Goal: Information Seeking & Learning: Learn about a topic

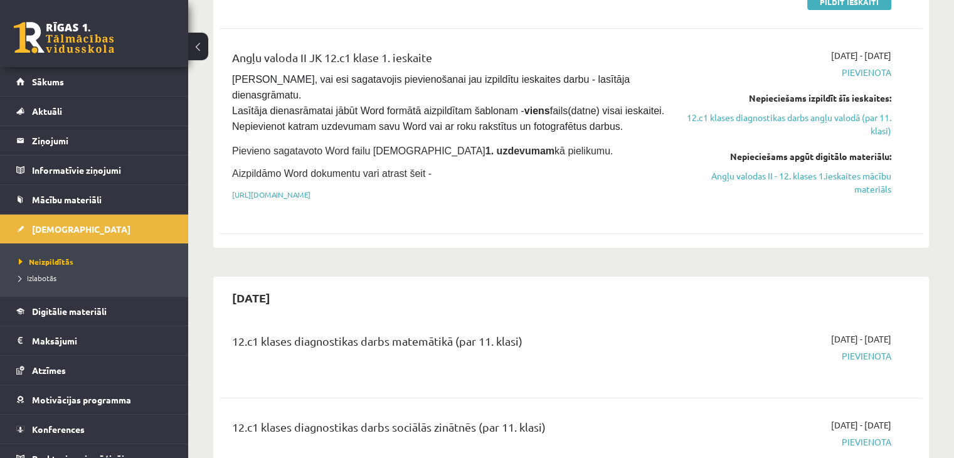
scroll to position [188, 0]
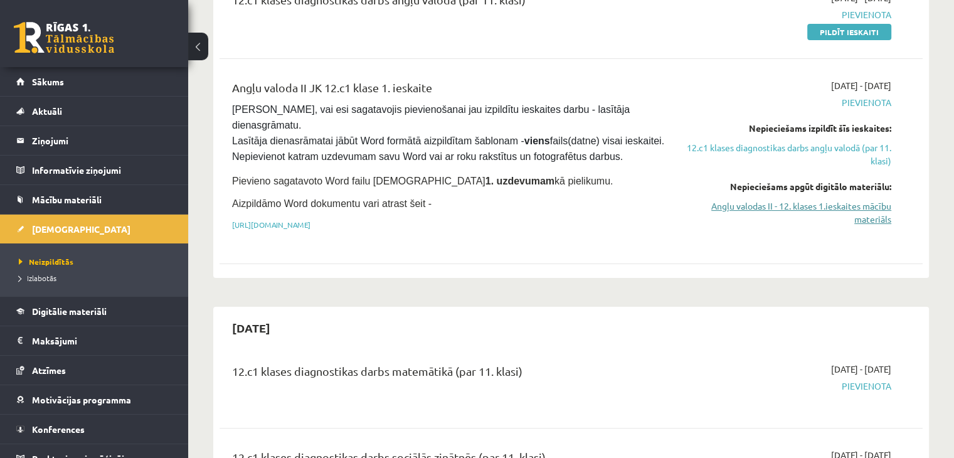
click at [866, 215] on link "Angļu valodas II - 12. klases 1.ieskaites mācību materiāls" at bounding box center [787, 212] width 207 height 26
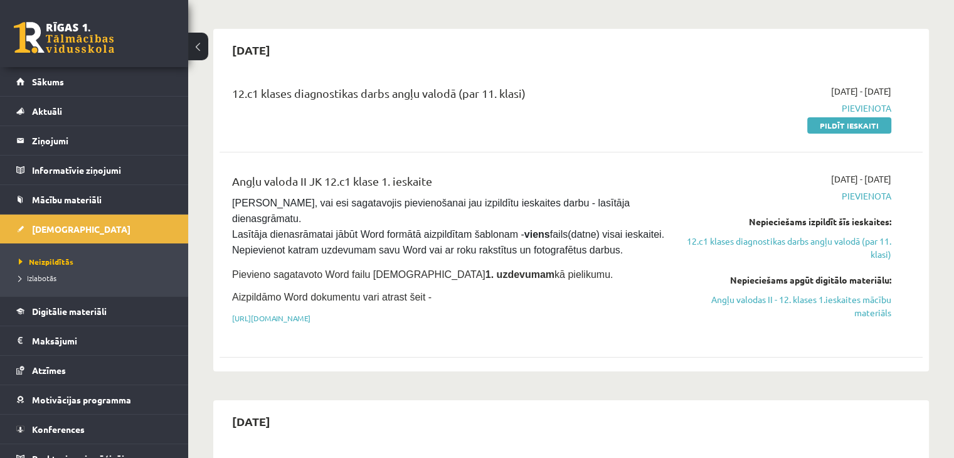
scroll to position [0, 0]
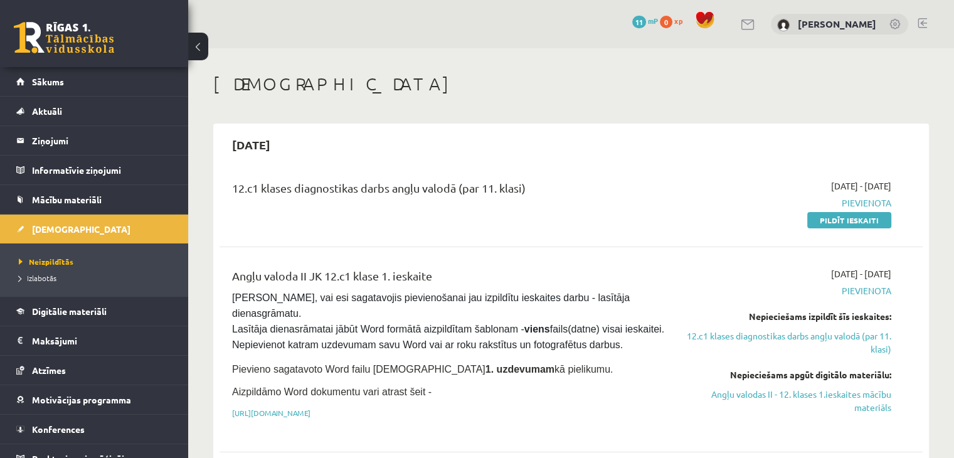
click at [68, 47] on link at bounding box center [64, 37] width 100 height 31
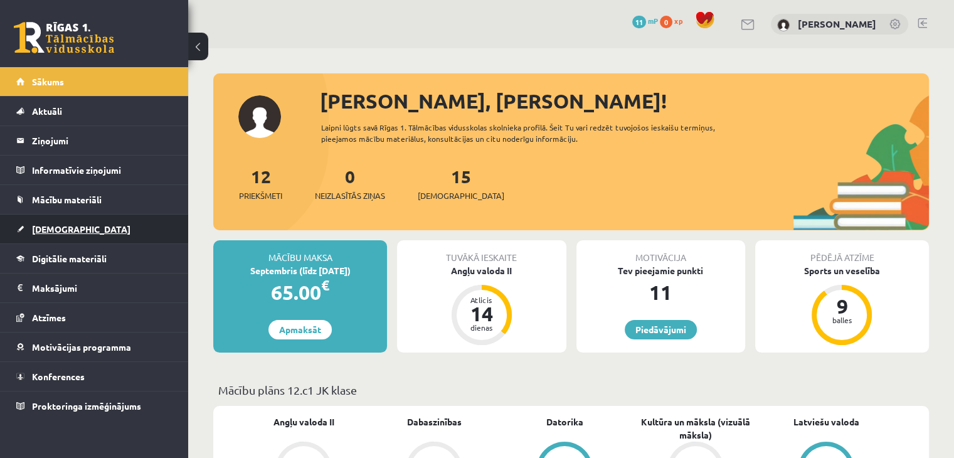
click at [78, 235] on link "[DEMOGRAPHIC_DATA]" at bounding box center [94, 229] width 156 height 29
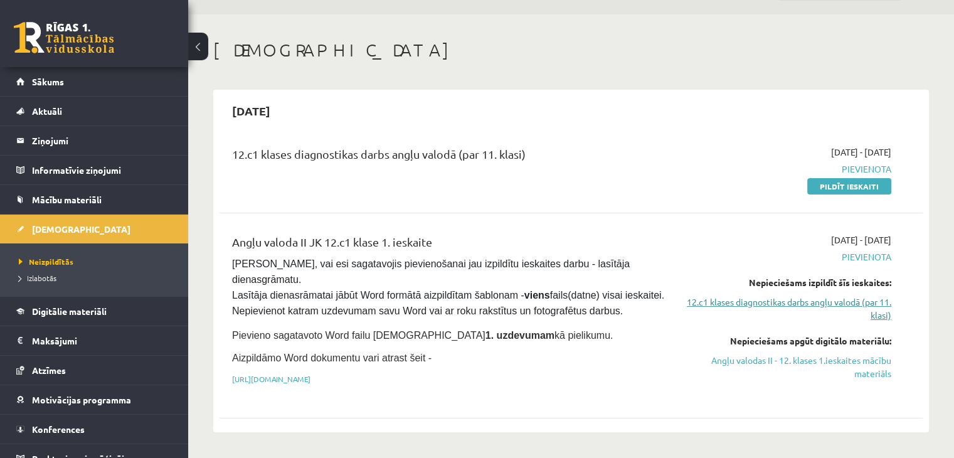
scroll to position [63, 0]
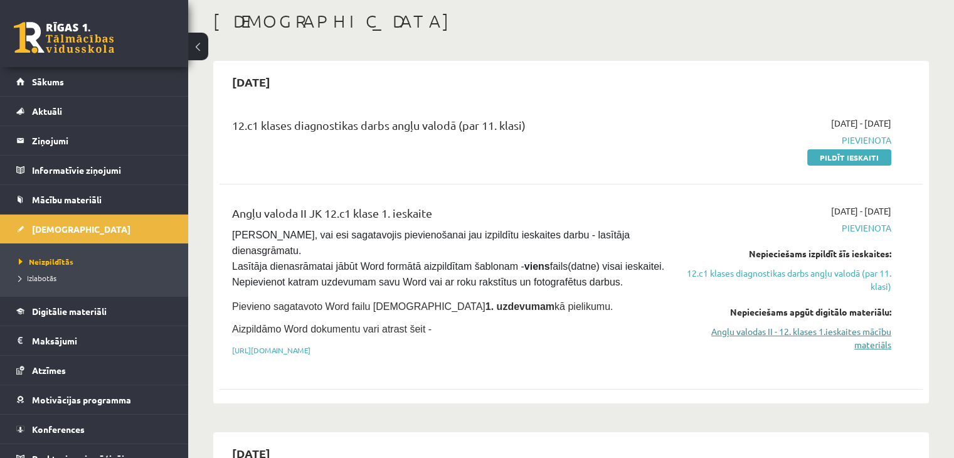
click at [877, 333] on link "Angļu valodas II - 12. klases 1.ieskaites mācību materiāls" at bounding box center [787, 338] width 207 height 26
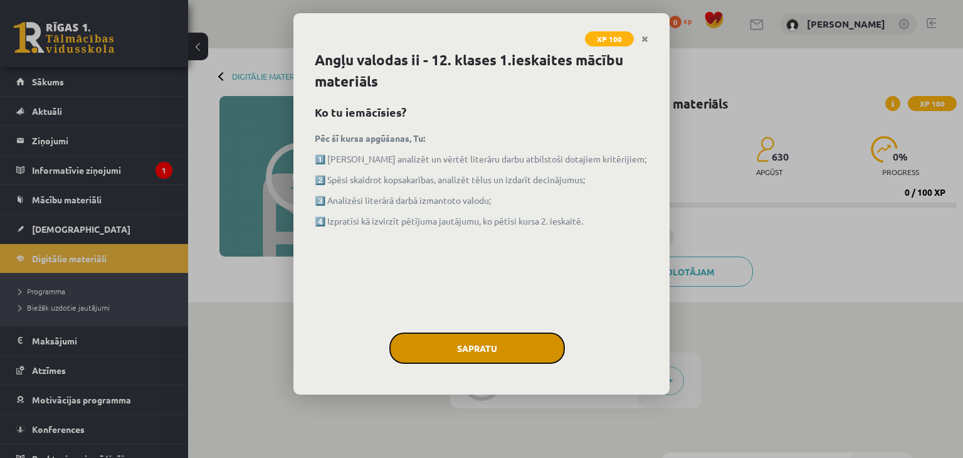
click at [535, 349] on button "Sapratu" at bounding box center [477, 347] width 176 height 31
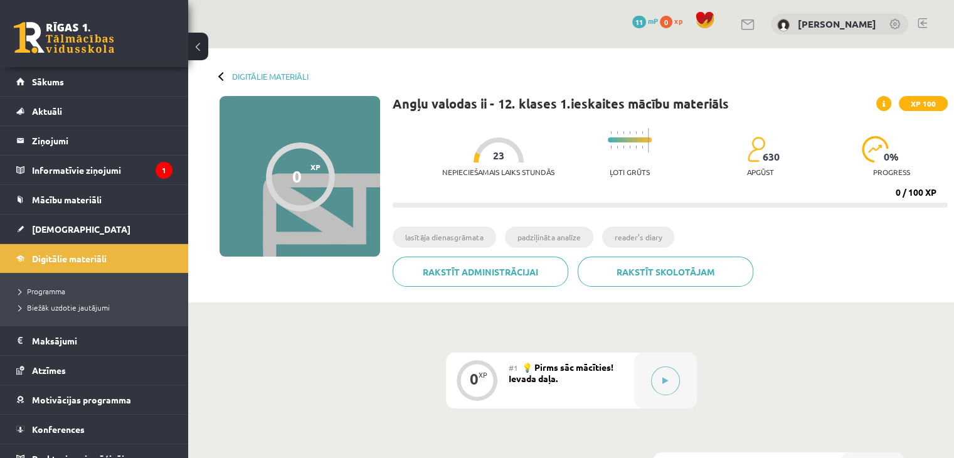
click at [627, 144] on div at bounding box center [630, 146] width 44 height 9
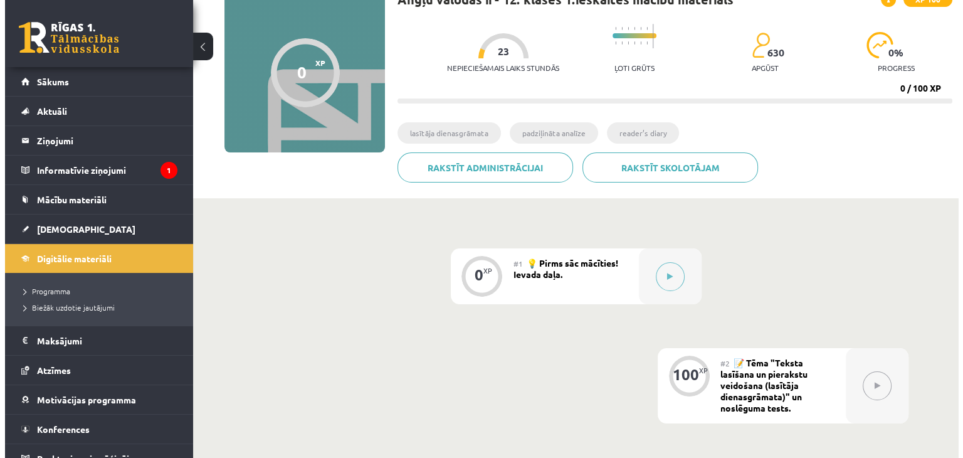
scroll to position [188, 0]
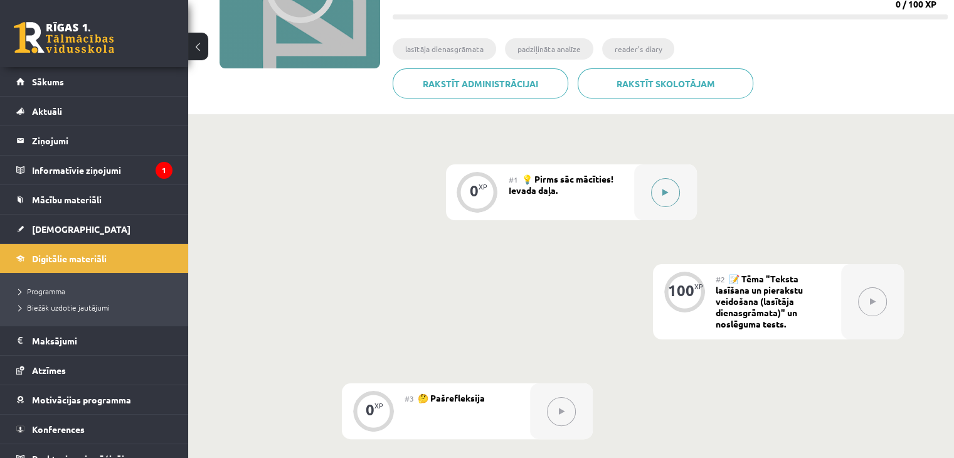
click at [667, 206] on div at bounding box center [665, 192] width 63 height 56
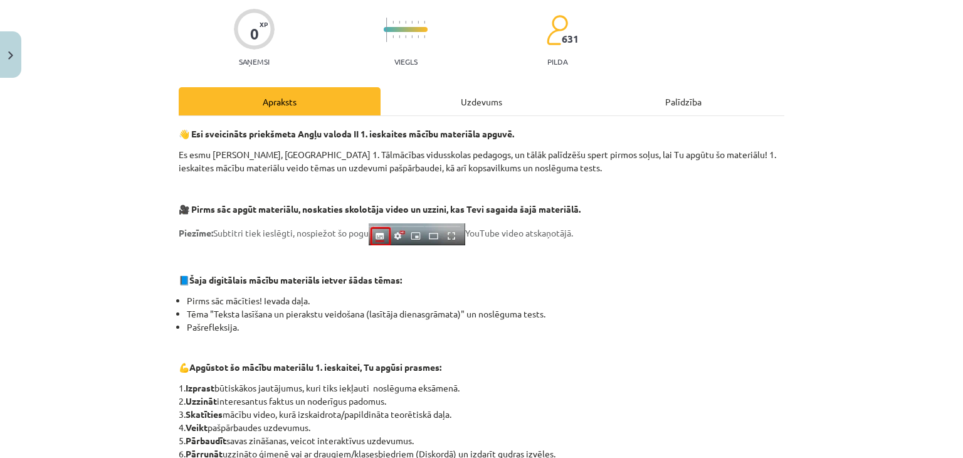
scroll to position [0, 0]
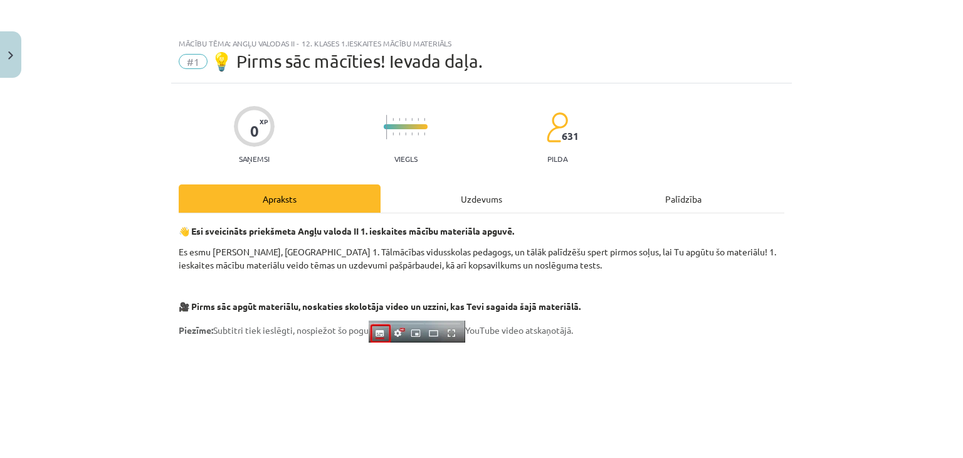
click at [507, 207] on div "Uzdevums" at bounding box center [482, 198] width 202 height 28
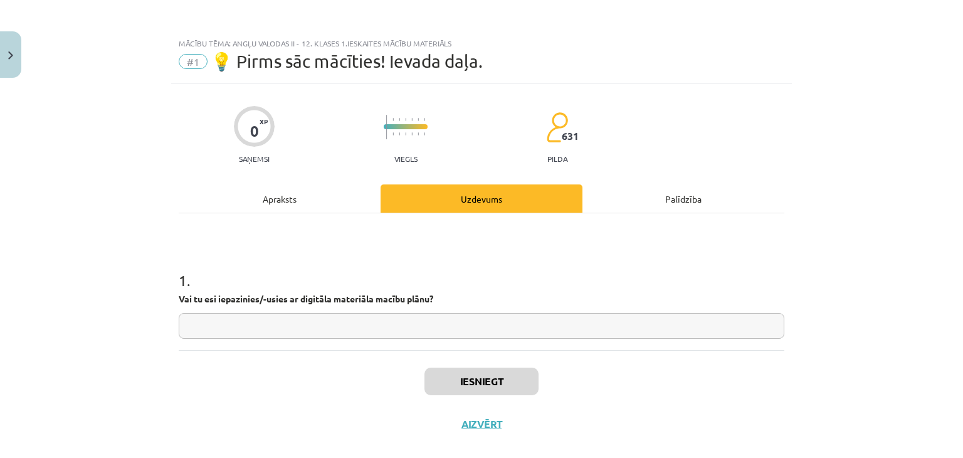
scroll to position [18, 0]
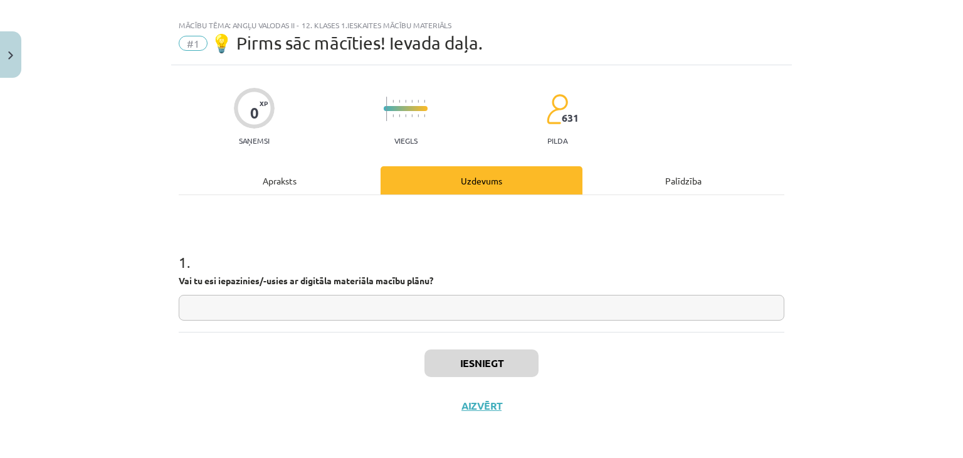
click at [367, 307] on input "text" at bounding box center [482, 308] width 606 height 26
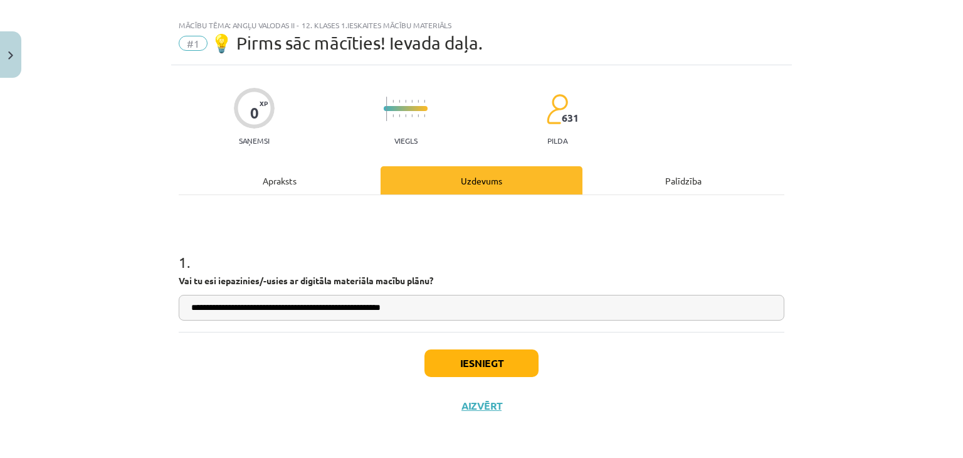
type input "**********"
click at [479, 370] on button "Iesniegt" at bounding box center [482, 363] width 114 height 28
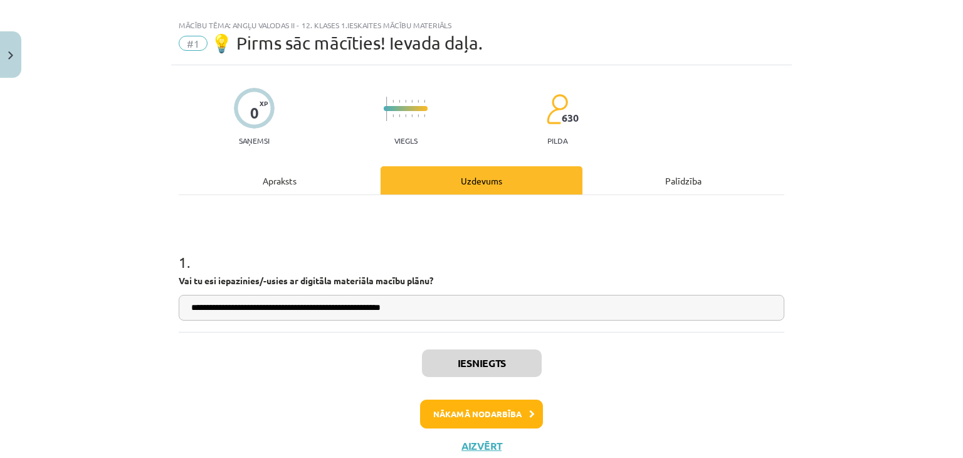
scroll to position [58, 0]
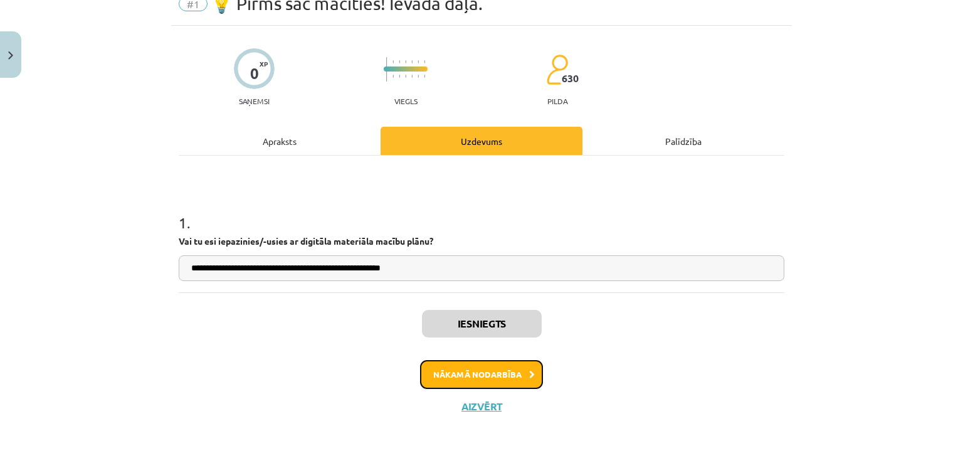
click at [506, 379] on button "Nākamā nodarbība" at bounding box center [481, 374] width 123 height 29
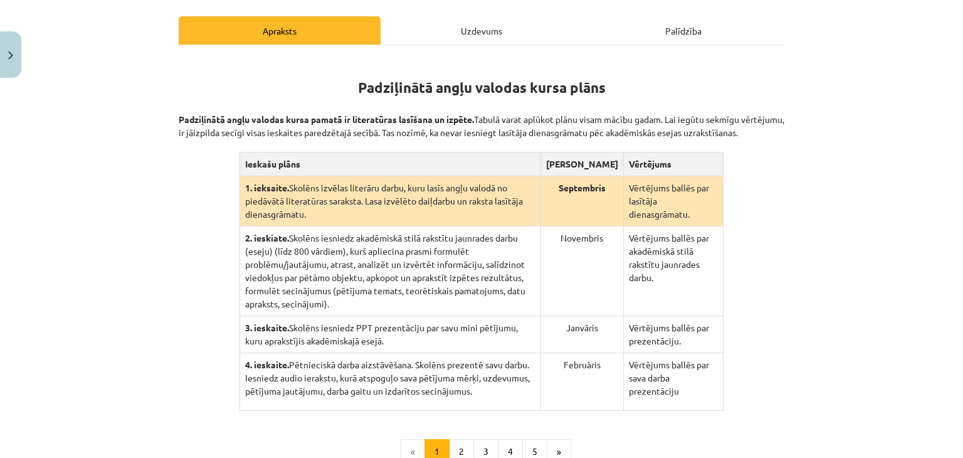
scroll to position [251, 0]
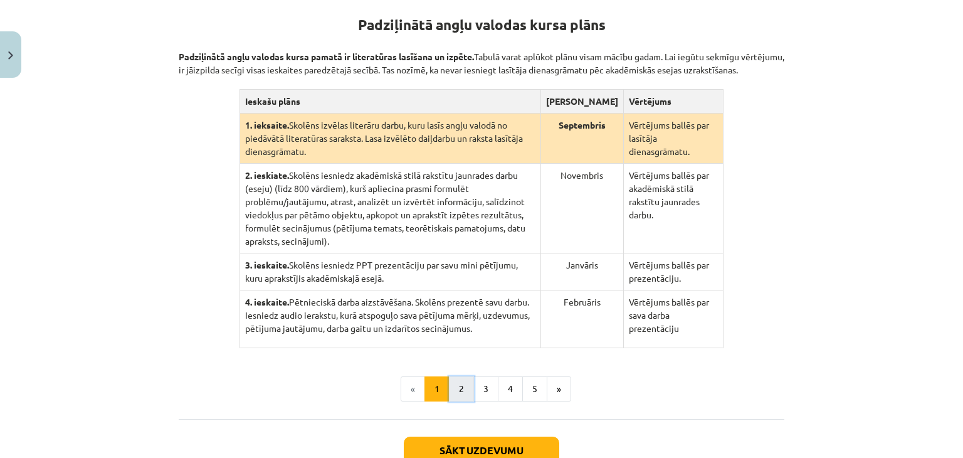
click at [454, 376] on button "2" at bounding box center [461, 388] width 25 height 25
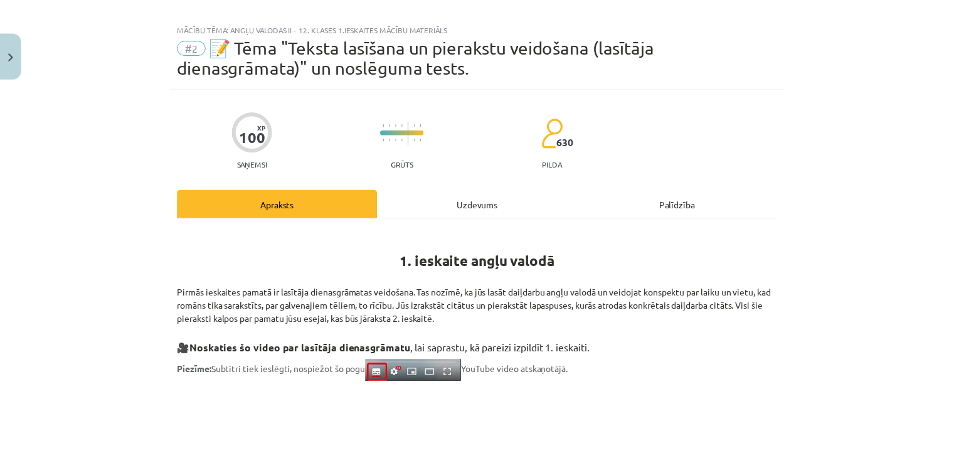
scroll to position [0, 0]
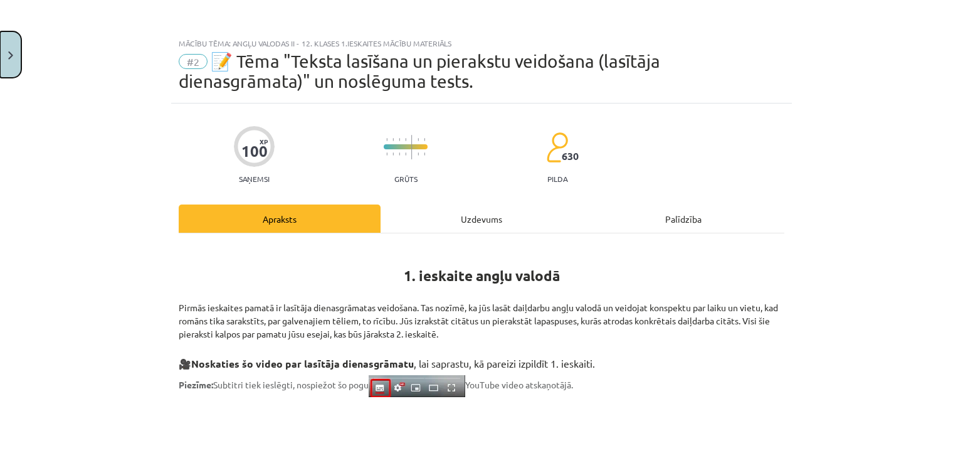
click at [19, 48] on button "Close" at bounding box center [10, 54] width 21 height 46
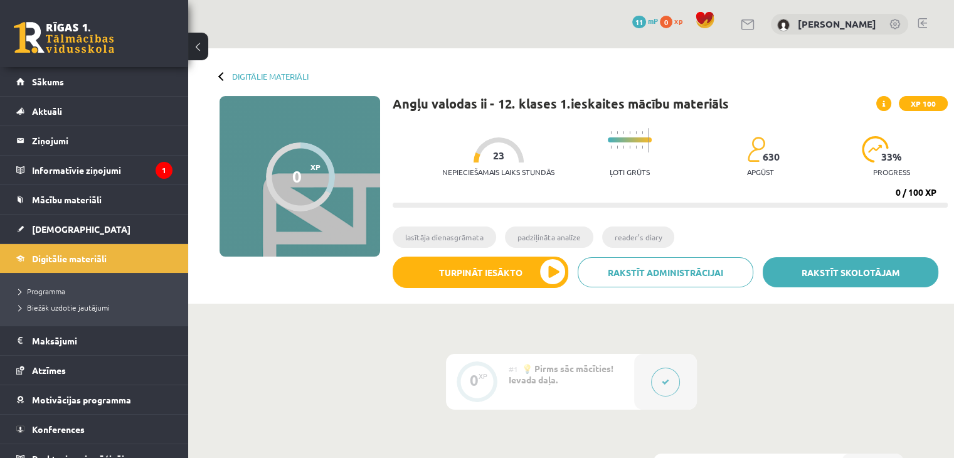
click at [830, 280] on link "Rakstīt skolotājam" at bounding box center [851, 272] width 176 height 30
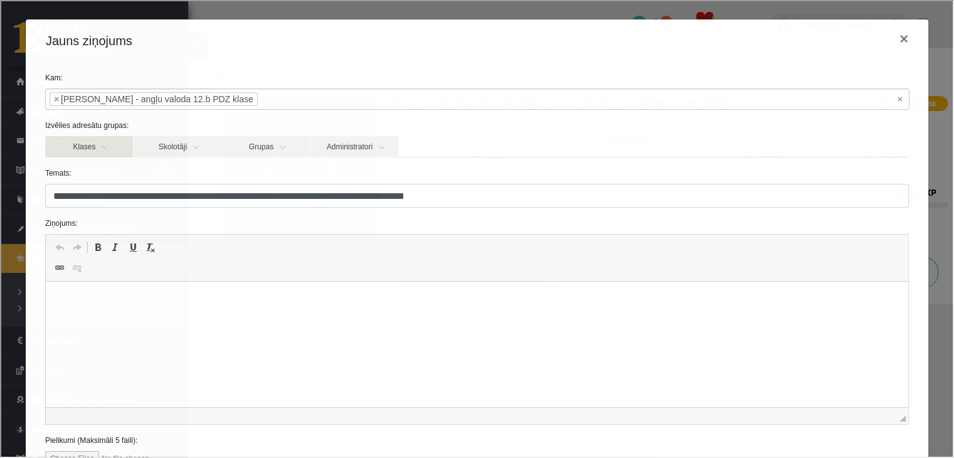
click at [115, 156] on link "Klases" at bounding box center [88, 145] width 88 height 21
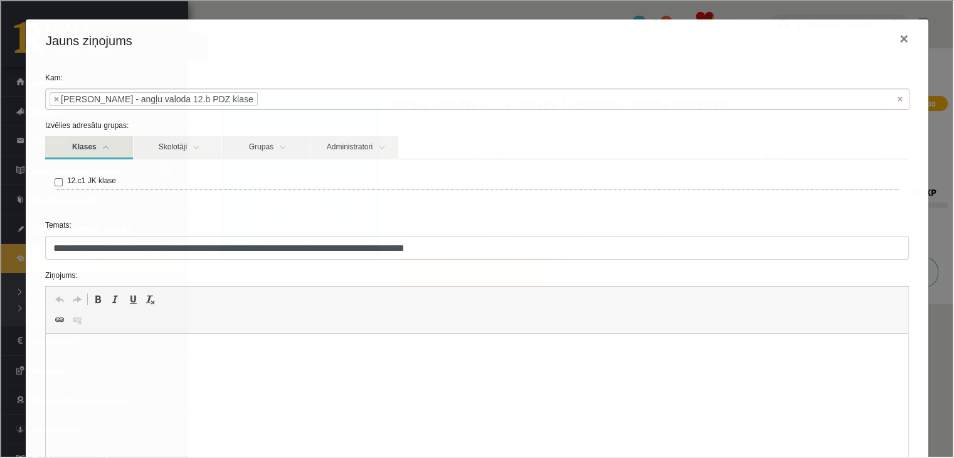
click at [115, 156] on link "Klases" at bounding box center [88, 146] width 88 height 23
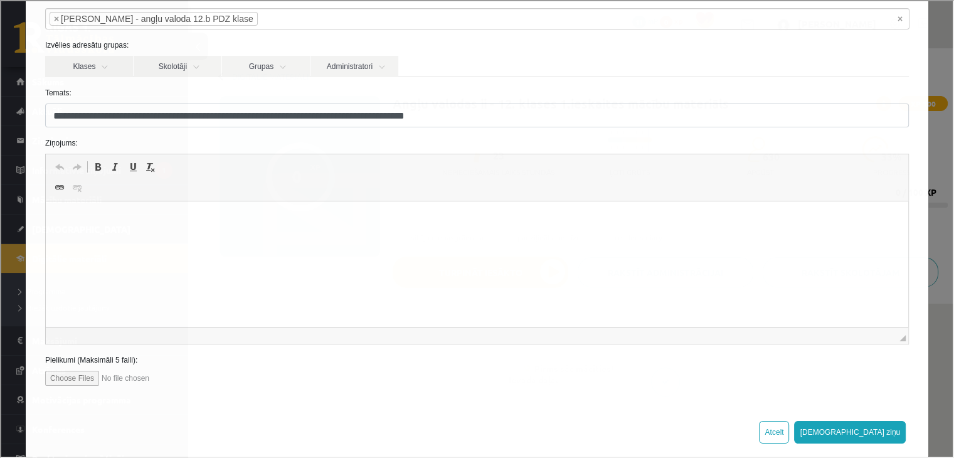
scroll to position [98, 0]
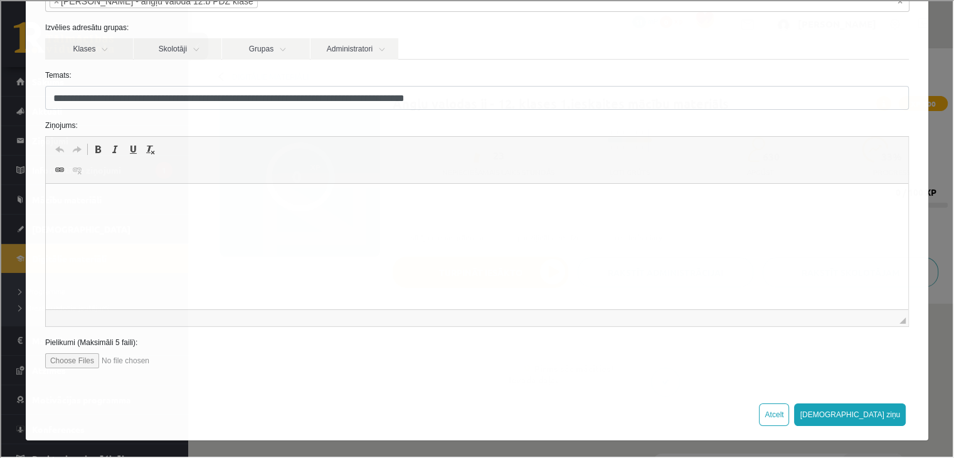
click at [176, 208] on p "Editor, wiswyg-editor-47363765061640-1756800450-922" at bounding box center [476, 202] width 837 height 13
click at [184, 195] on html "**********" at bounding box center [476, 203] width 862 height 38
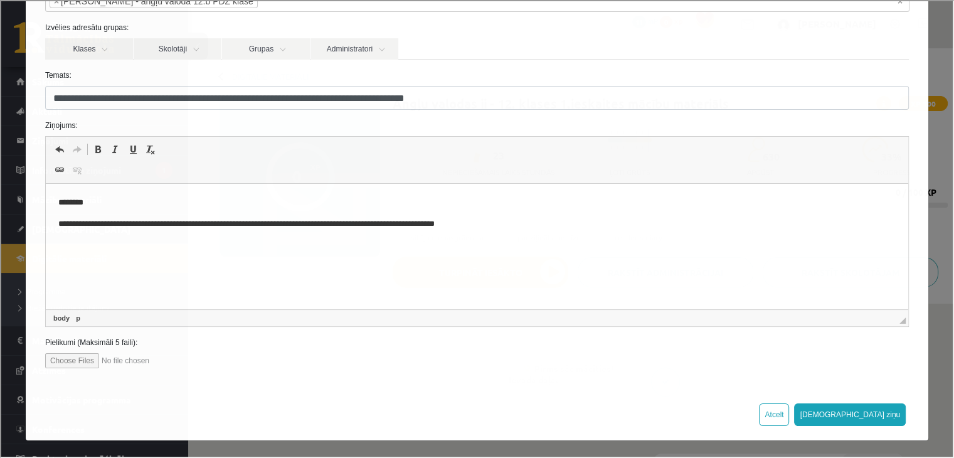
click at [275, 225] on p "**********" at bounding box center [472, 224] width 829 height 13
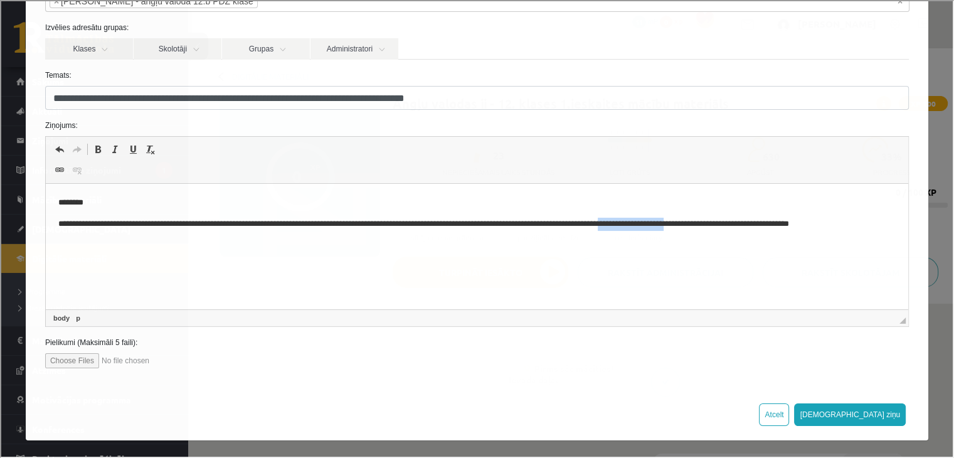
drag, startPoint x: 739, startPoint y: 224, endPoint x: 660, endPoint y: 216, distance: 78.8
click at [660, 216] on body "**********" at bounding box center [476, 213] width 837 height 34
click at [706, 224] on p "**********" at bounding box center [472, 224] width 829 height 13
click at [829, 220] on p "**********" at bounding box center [472, 224] width 829 height 13
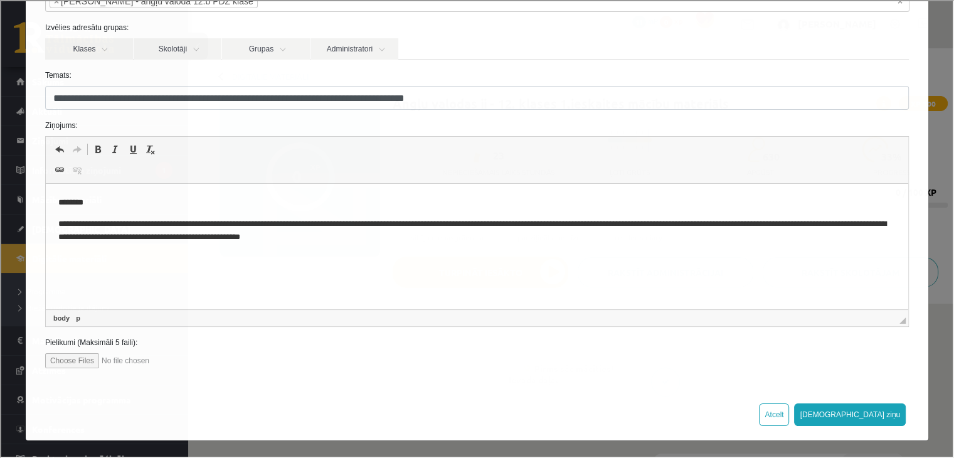
click at [262, 224] on p "**********" at bounding box center [472, 231] width 829 height 26
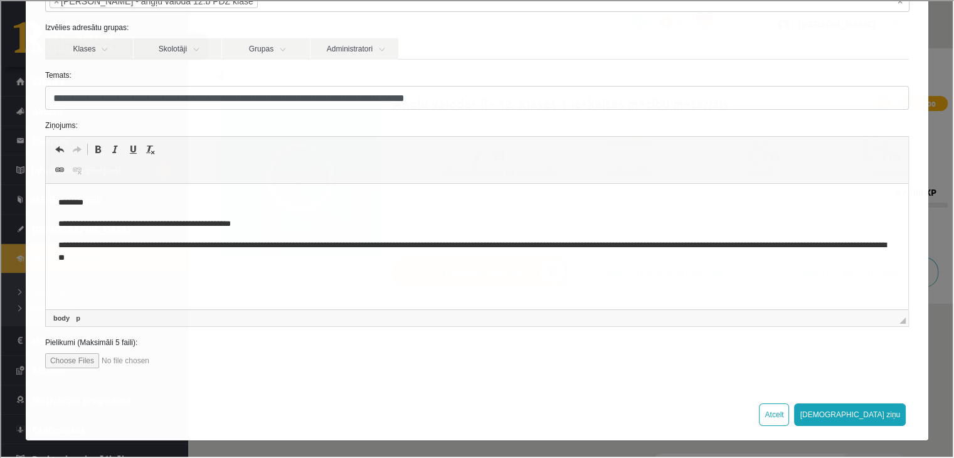
click at [320, 245] on p "**********" at bounding box center [472, 252] width 829 height 26
click at [574, 245] on p "**********" at bounding box center [472, 252] width 829 height 26
drag, startPoint x: 597, startPoint y: 18, endPoint x: 840, endPoint y: 29, distance: 243.6
click at [840, 29] on label "Izvēlies adresātu grupas:" at bounding box center [475, 26] width 882 height 11
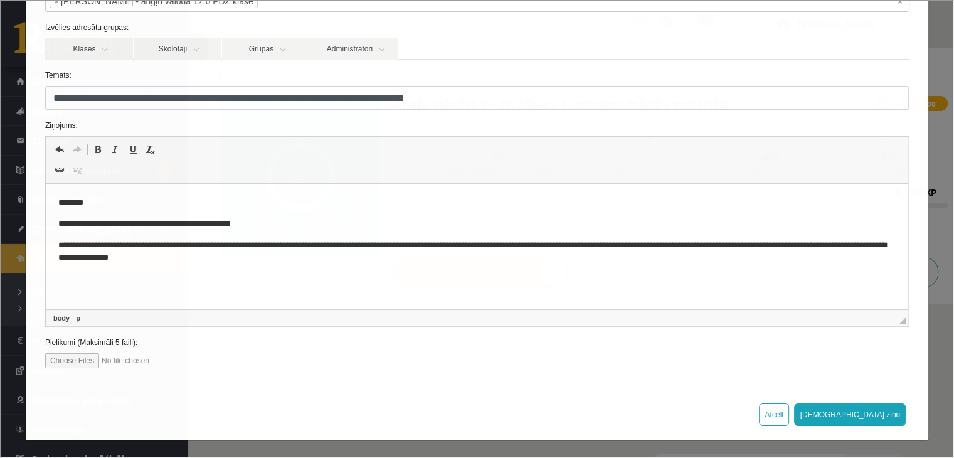
click at [611, 246] on p "**********" at bounding box center [472, 252] width 829 height 26
click at [627, 249] on p "**********" at bounding box center [472, 252] width 829 height 26
click at [866, 248] on p "**********" at bounding box center [472, 252] width 829 height 26
click at [309, 258] on p "**********" at bounding box center [472, 252] width 829 height 26
click at [131, 259] on p "**********" at bounding box center [472, 252] width 829 height 26
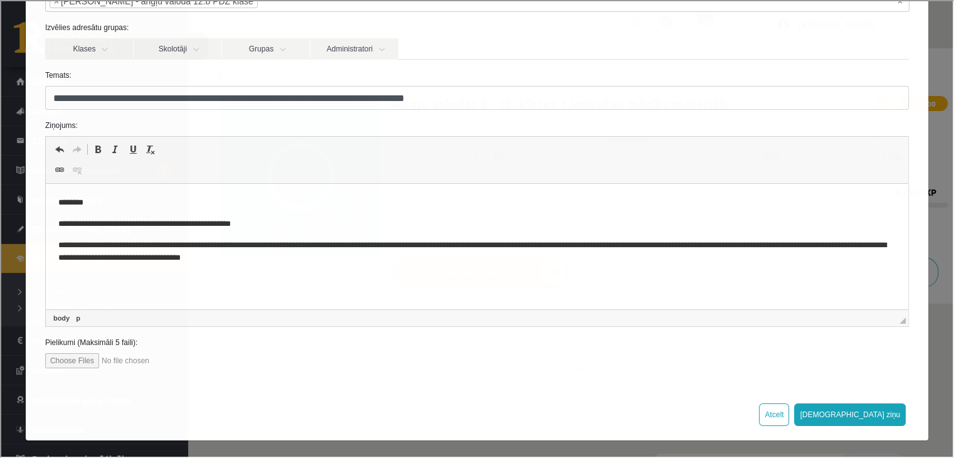
click at [174, 259] on p "**********" at bounding box center [472, 252] width 829 height 26
click at [319, 264] on p "**********" at bounding box center [472, 252] width 829 height 26
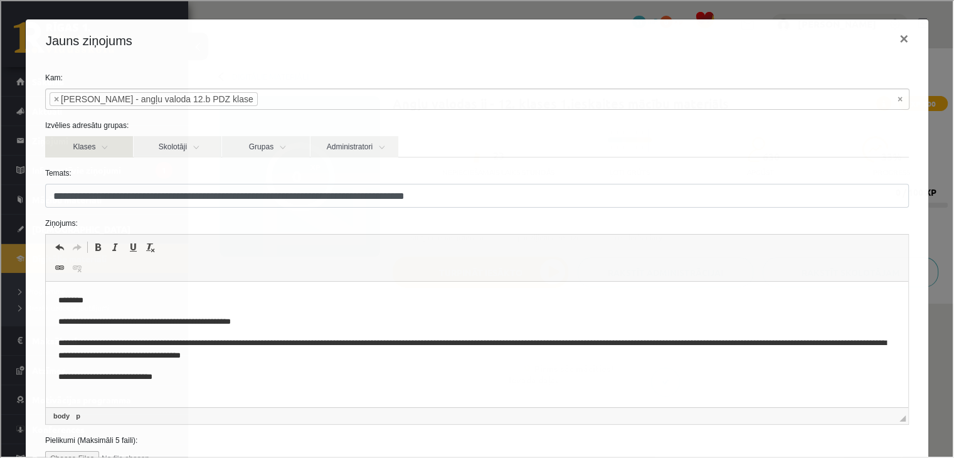
click at [73, 143] on link "Klases" at bounding box center [88, 145] width 88 height 21
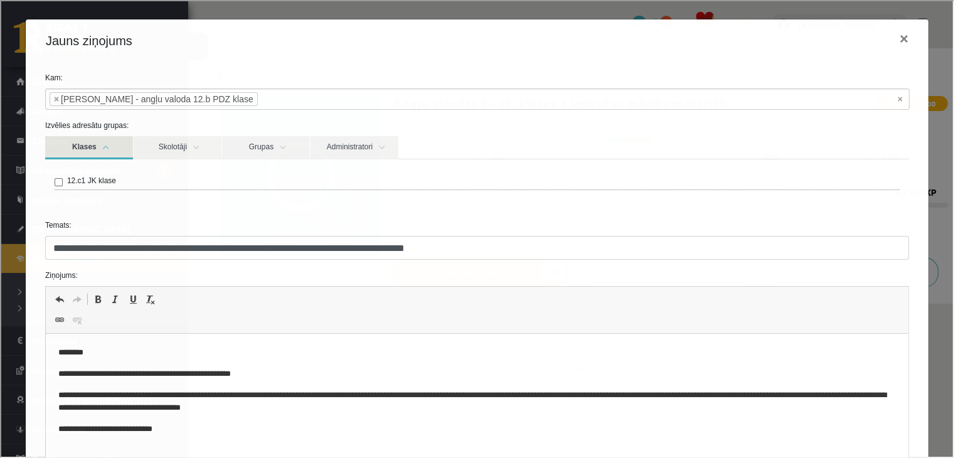
click at [93, 148] on link "Klases" at bounding box center [88, 146] width 88 height 23
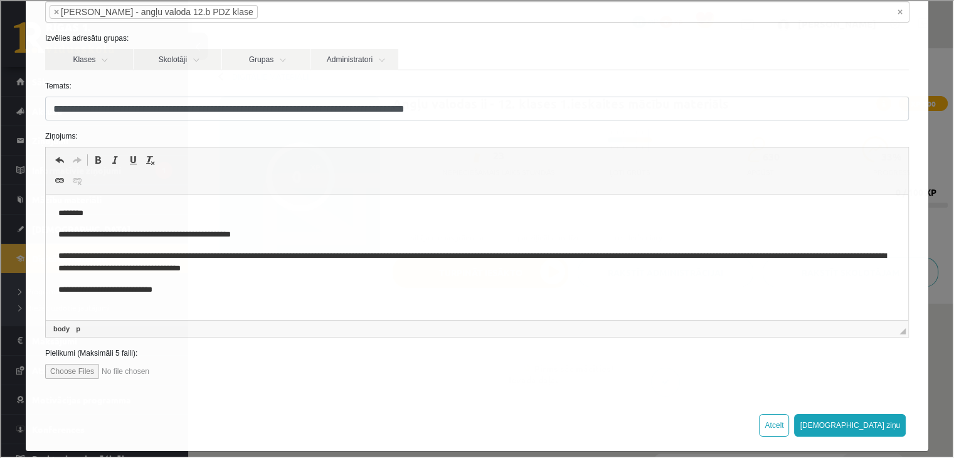
scroll to position [98, 0]
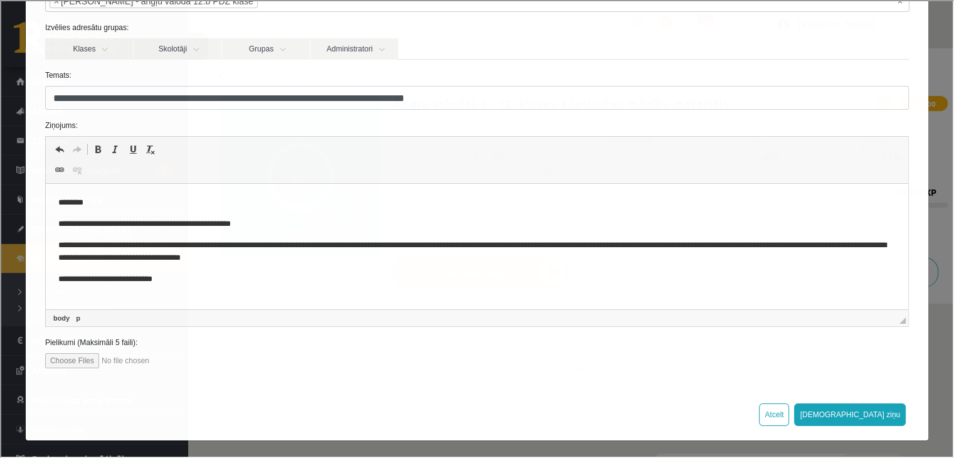
click at [206, 286] on html "**********" at bounding box center [476, 241] width 862 height 115
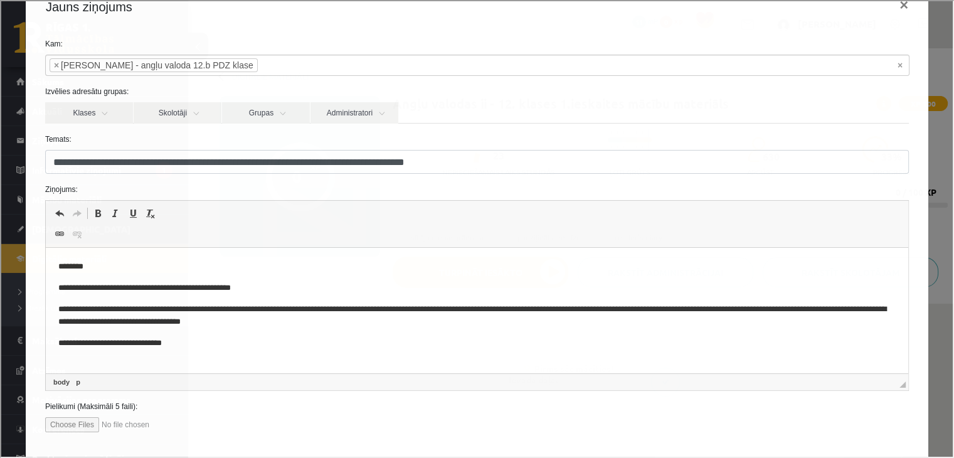
scroll to position [0, 0]
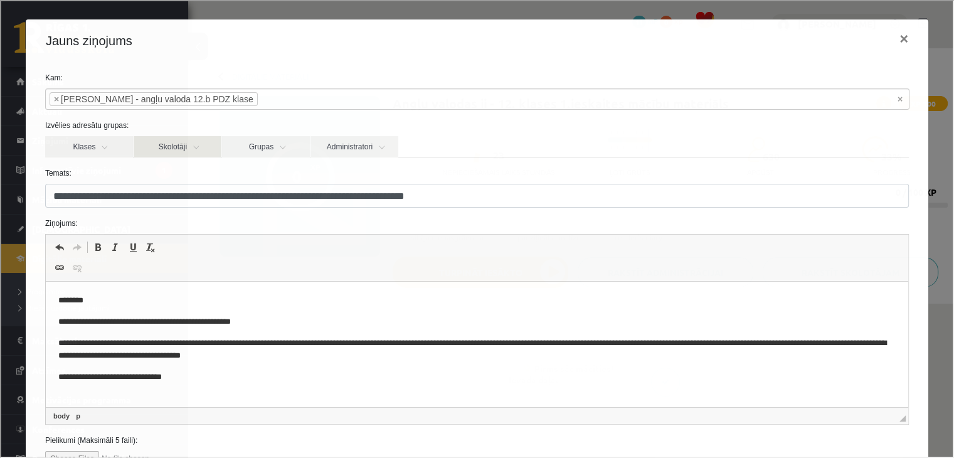
click at [187, 147] on link "Skolotāji" at bounding box center [176, 145] width 88 height 21
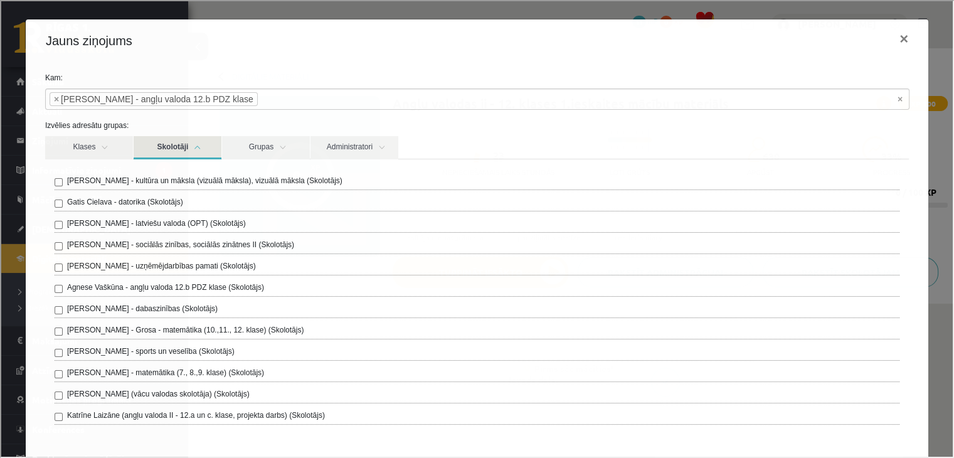
click at [172, 146] on link "Skolotāji" at bounding box center [176, 146] width 88 height 23
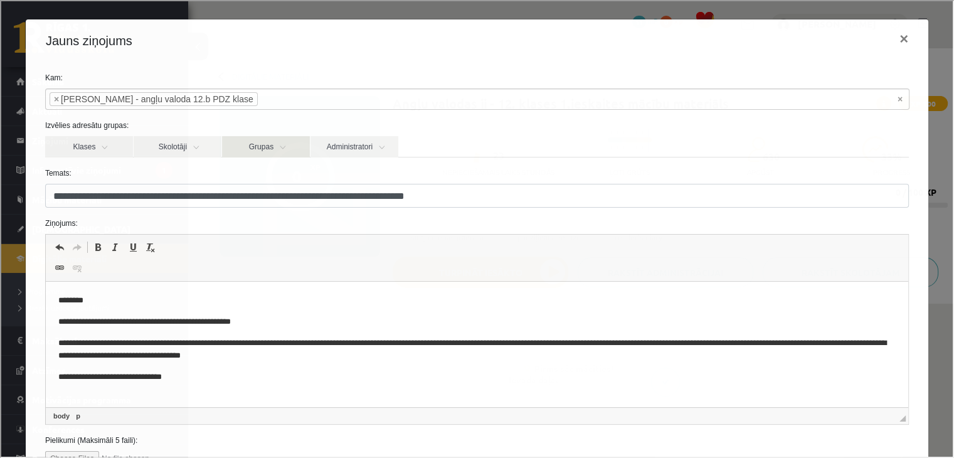
click at [257, 148] on link "Grupas" at bounding box center [265, 145] width 88 height 21
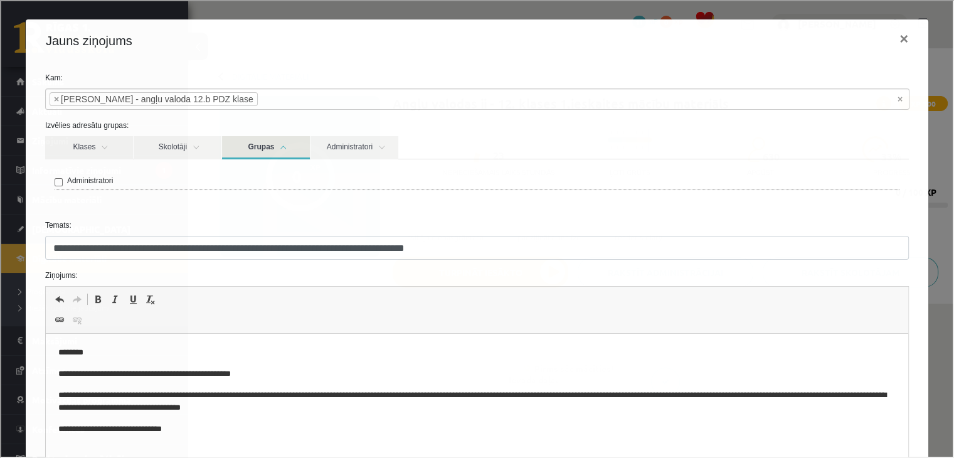
click at [257, 148] on link "Grupas" at bounding box center [265, 146] width 88 height 23
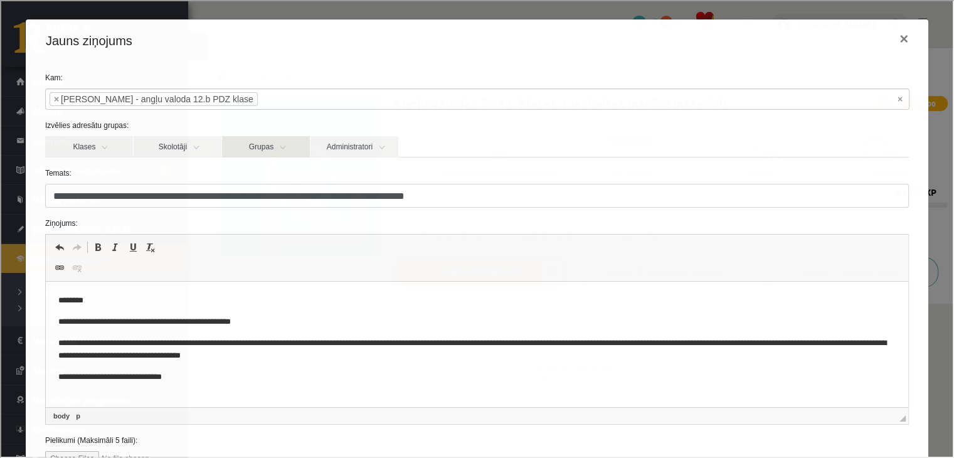
click at [298, 145] on link "Grupas" at bounding box center [265, 145] width 88 height 21
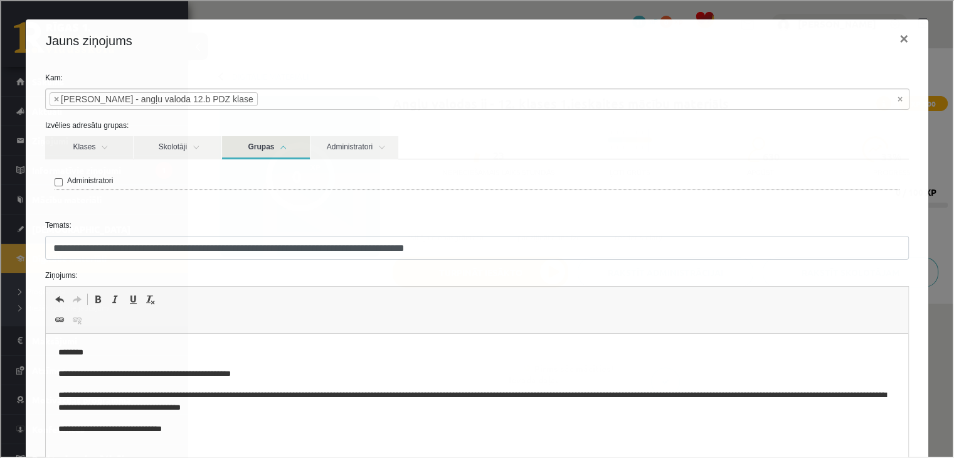
click at [298, 145] on link "Grupas" at bounding box center [265, 146] width 88 height 23
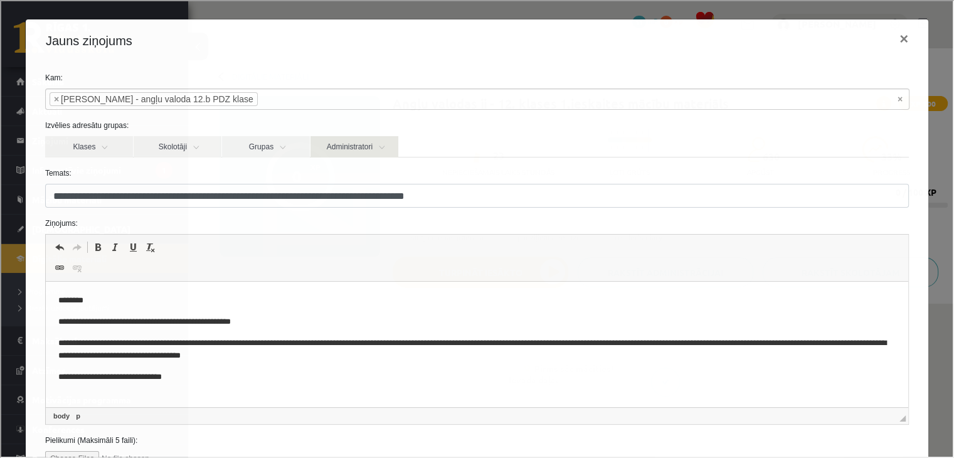
click at [388, 151] on link "Administratori" at bounding box center [353, 145] width 88 height 21
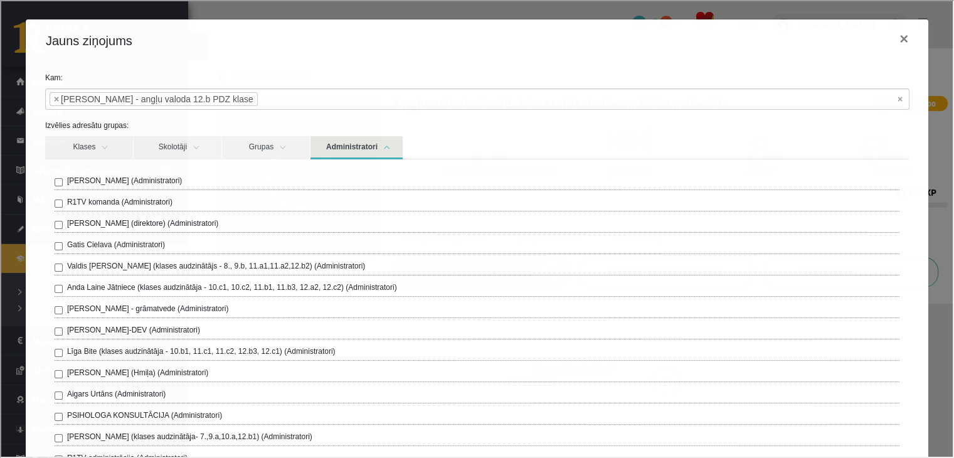
click at [388, 151] on link "Administratori" at bounding box center [355, 146] width 92 height 23
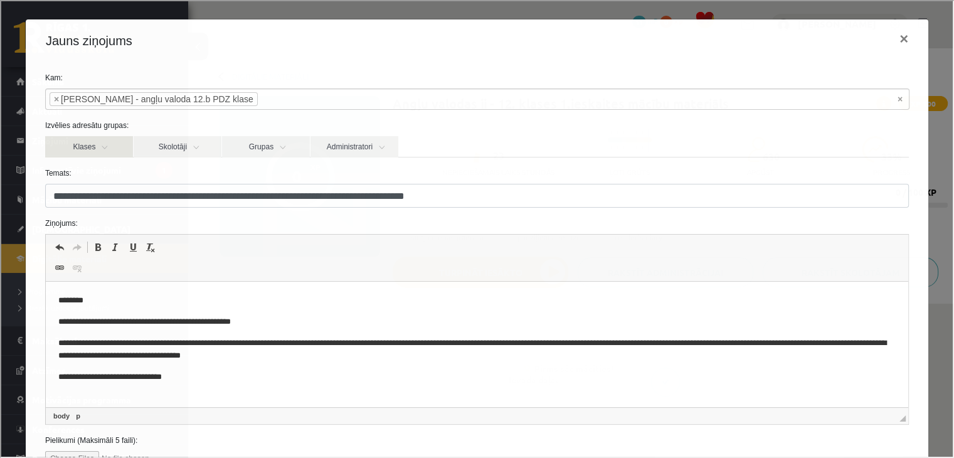
click at [86, 136] on link "Klases" at bounding box center [88, 145] width 88 height 21
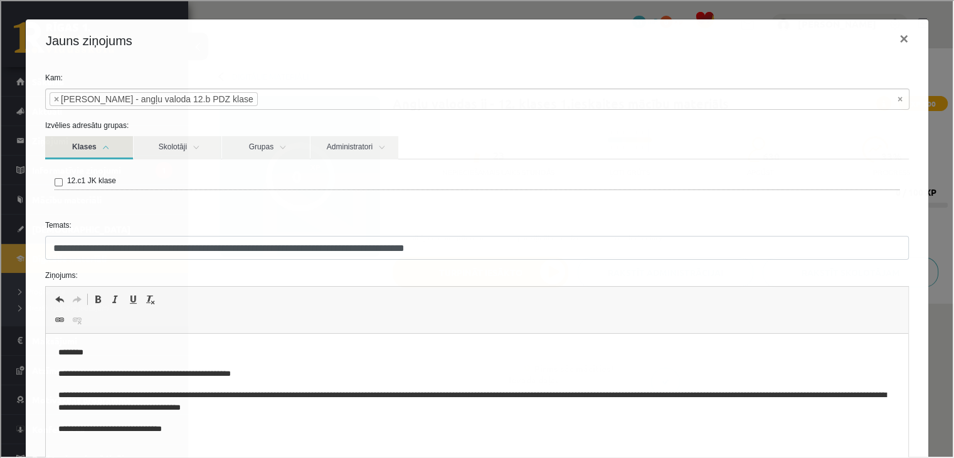
click at [88, 142] on link "Klases" at bounding box center [88, 146] width 88 height 23
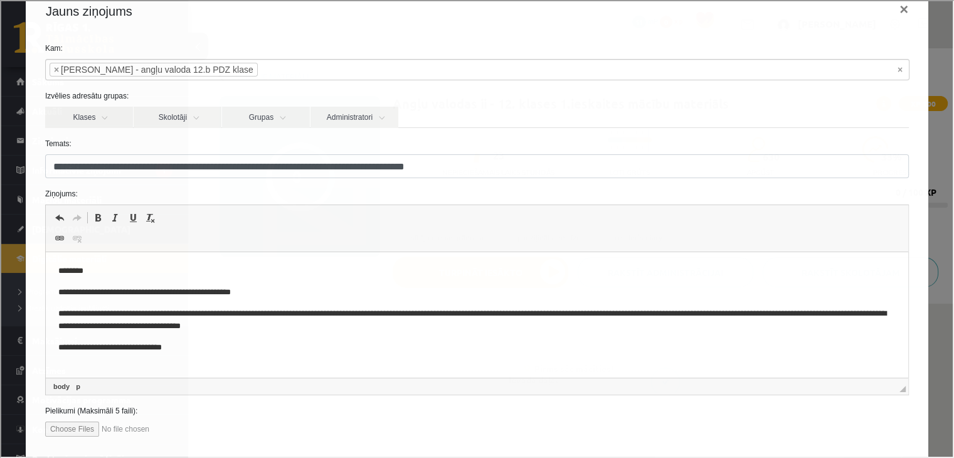
scroll to position [98, 0]
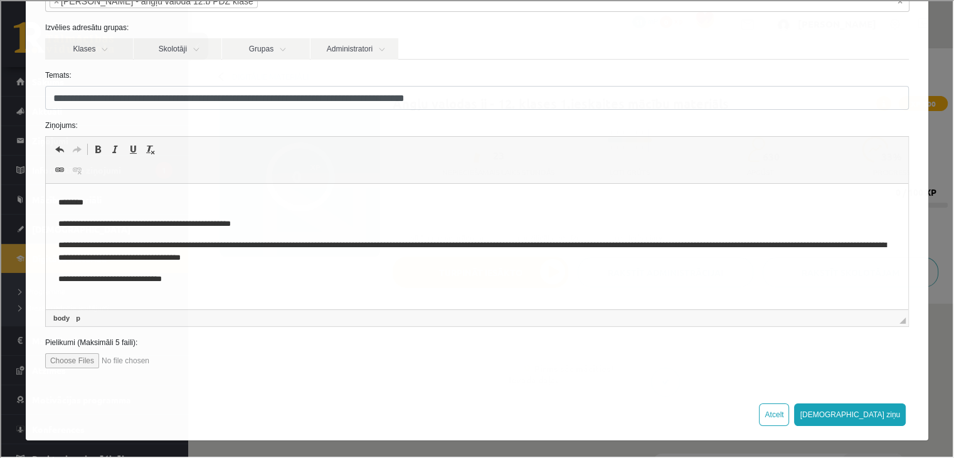
click at [203, 284] on p "**********" at bounding box center [472, 279] width 829 height 13
click at [90, 280] on p "**********" at bounding box center [472, 279] width 829 height 13
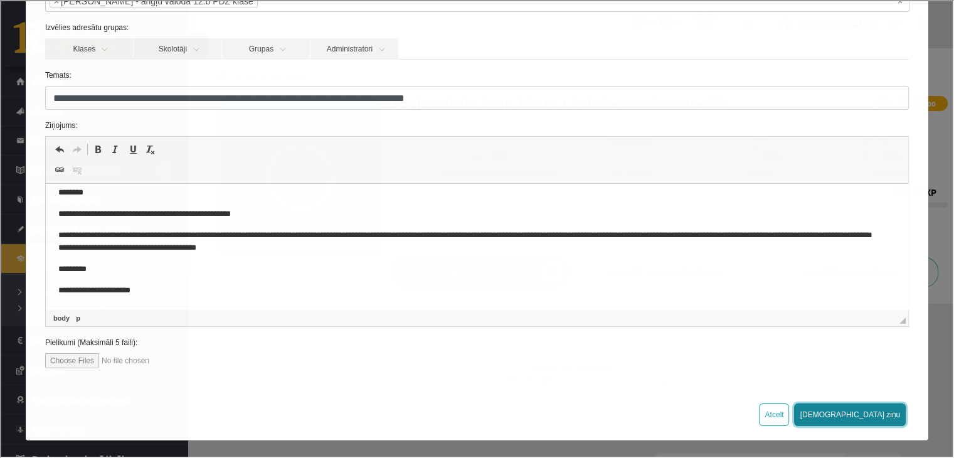
click at [876, 413] on button "[DEMOGRAPHIC_DATA] ziņu" at bounding box center [849, 413] width 112 height 23
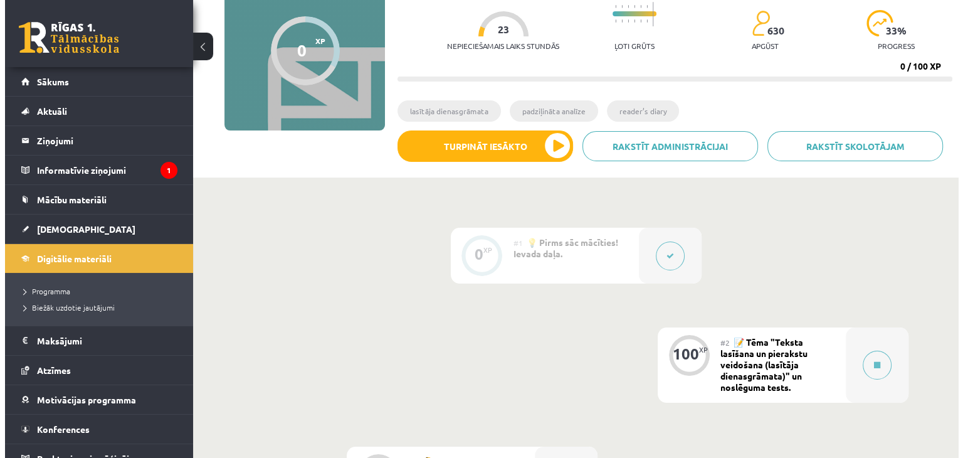
scroll to position [188, 0]
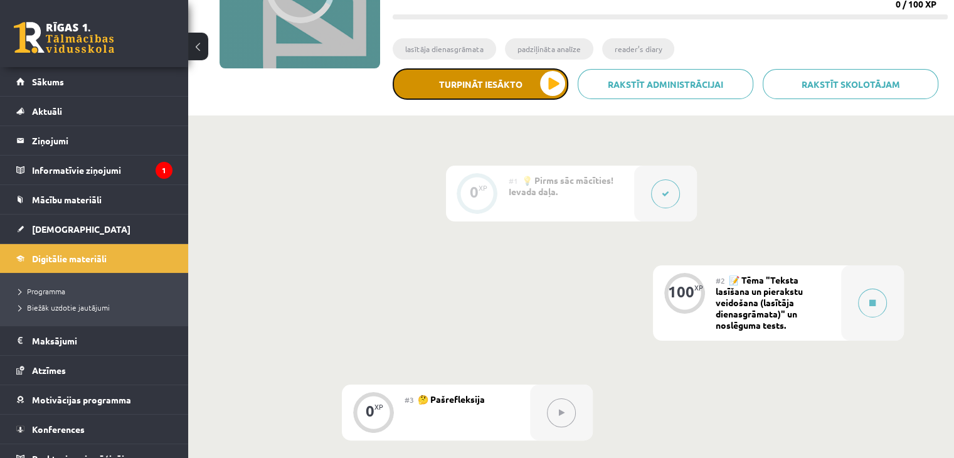
click at [482, 88] on button "Turpināt iesākto" at bounding box center [481, 83] width 176 height 31
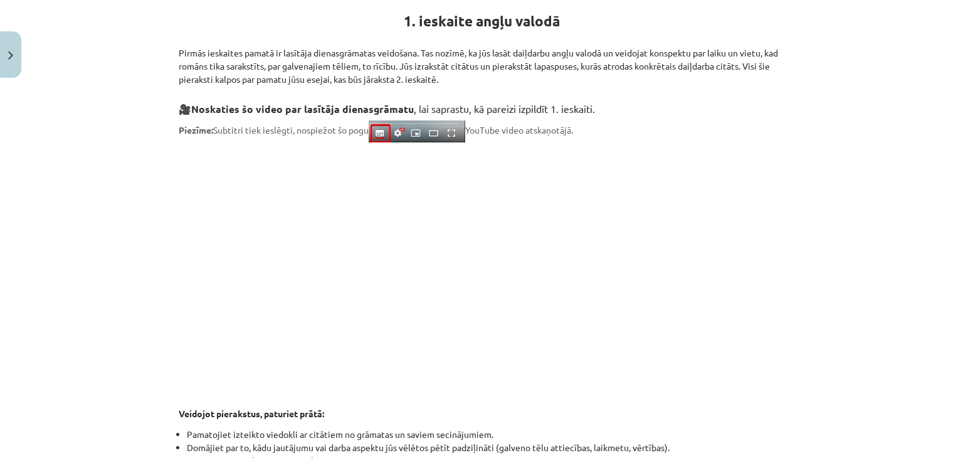
scroll to position [562, 0]
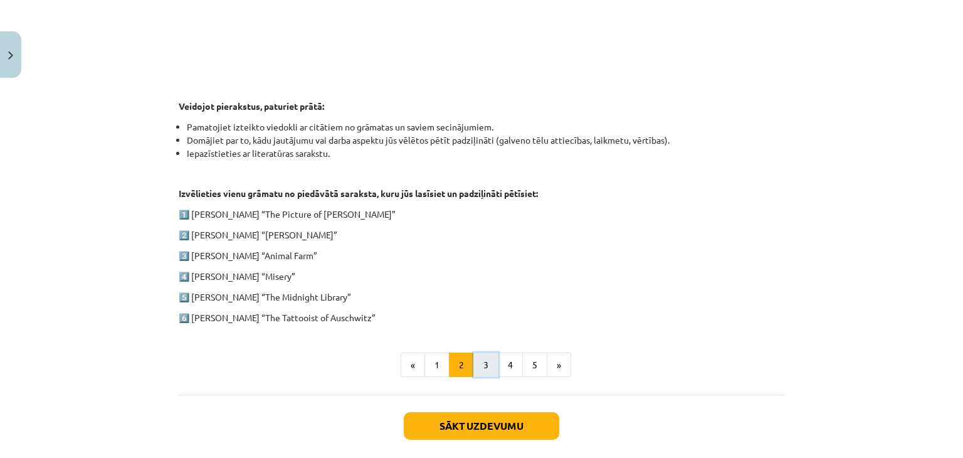
click at [487, 366] on button "3" at bounding box center [486, 364] width 25 height 25
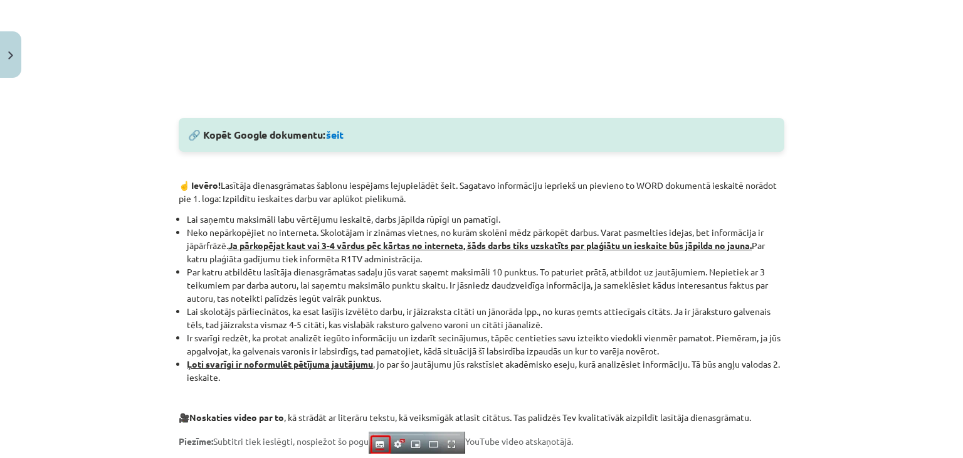
scroll to position [683, 0]
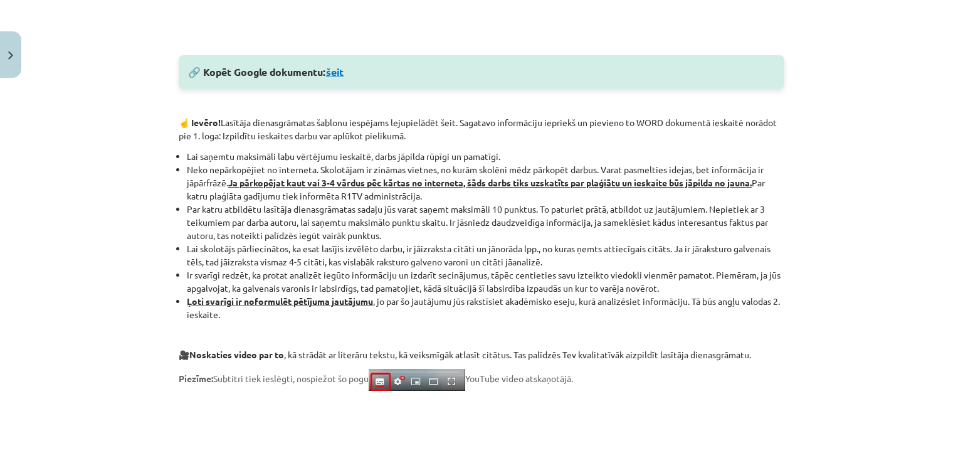
click at [330, 76] on link "šeit" at bounding box center [335, 71] width 18 height 13
click at [334, 72] on link "šeit" at bounding box center [335, 71] width 18 height 13
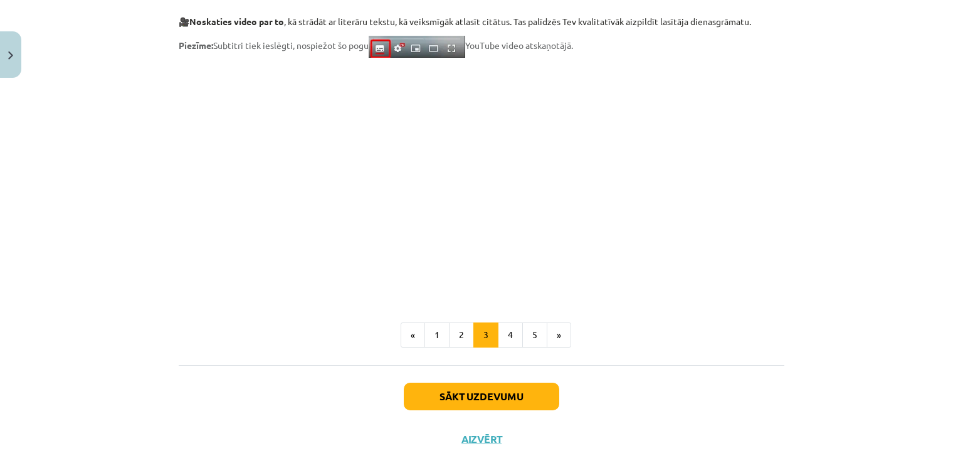
scroll to position [987, 0]
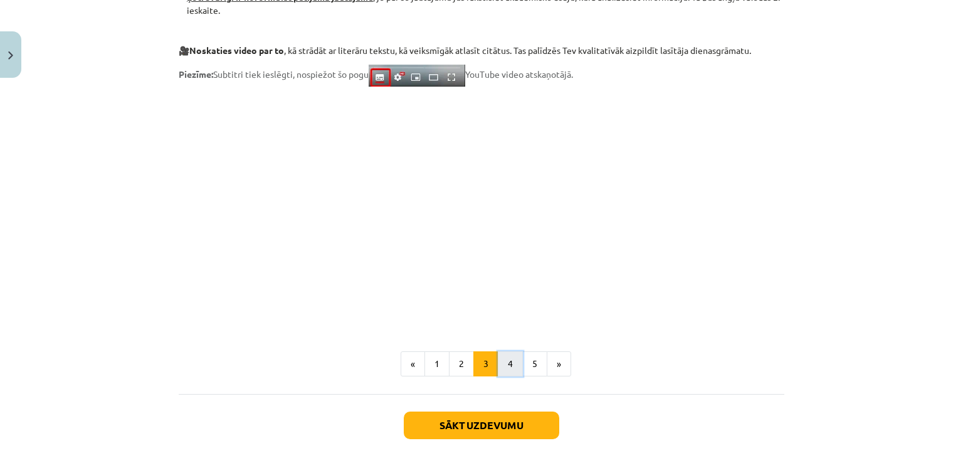
click at [506, 366] on button "4" at bounding box center [510, 363] width 25 height 25
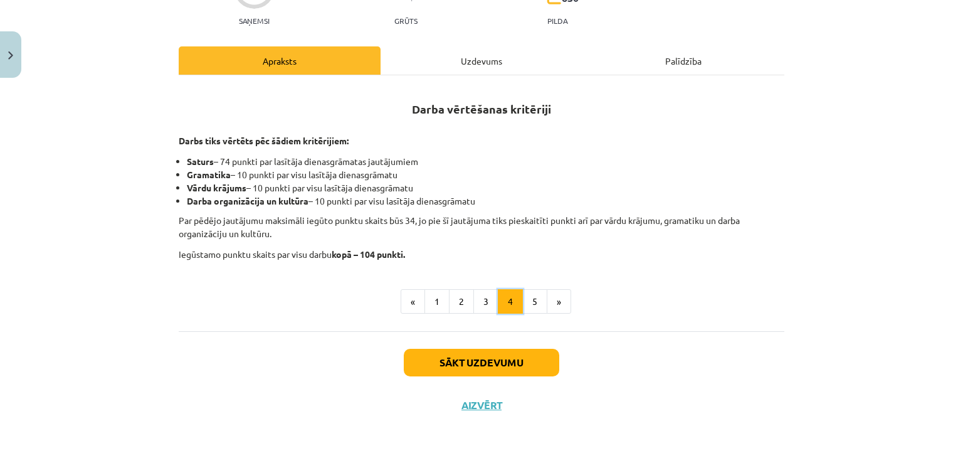
scroll to position [157, 0]
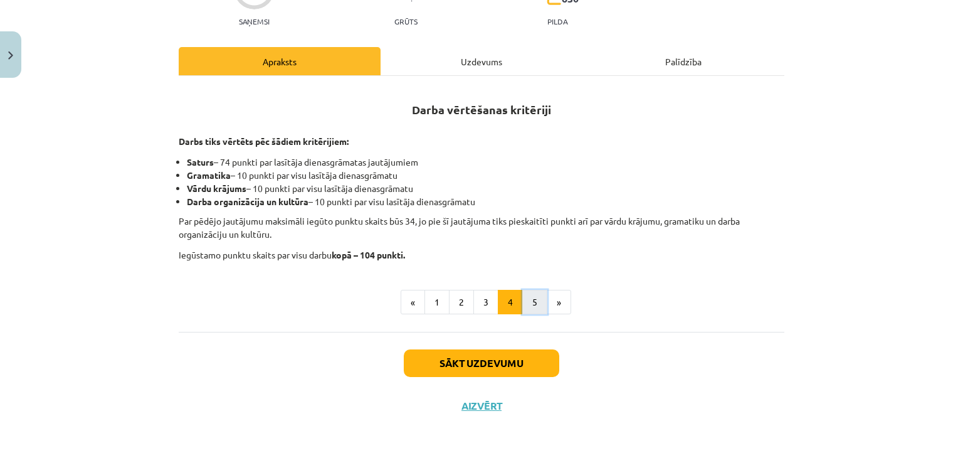
click at [536, 299] on button "5" at bounding box center [534, 302] width 25 height 25
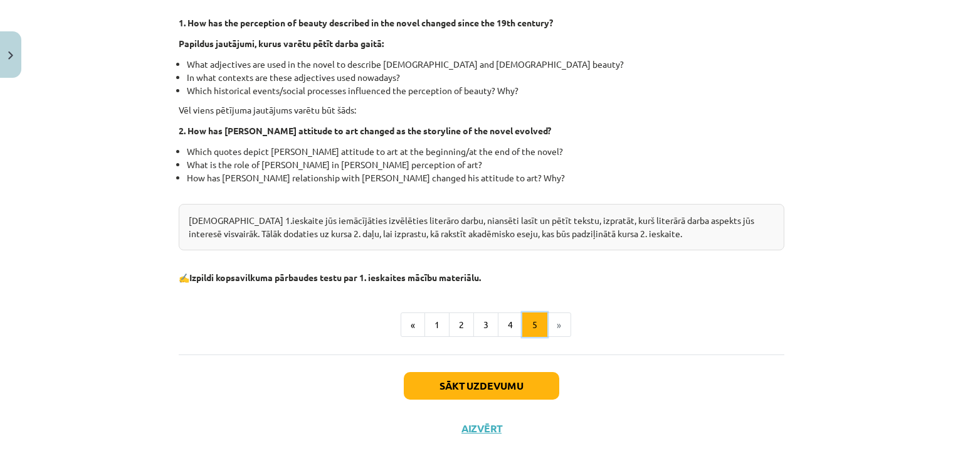
scroll to position [386, 0]
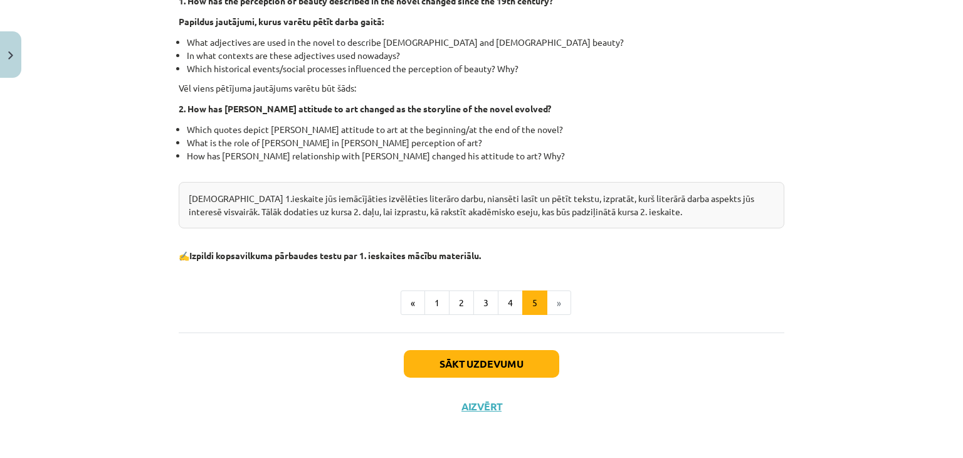
click at [556, 304] on li "»" at bounding box center [560, 302] width 24 height 25
click at [4, 48] on button "Close" at bounding box center [10, 54] width 21 height 46
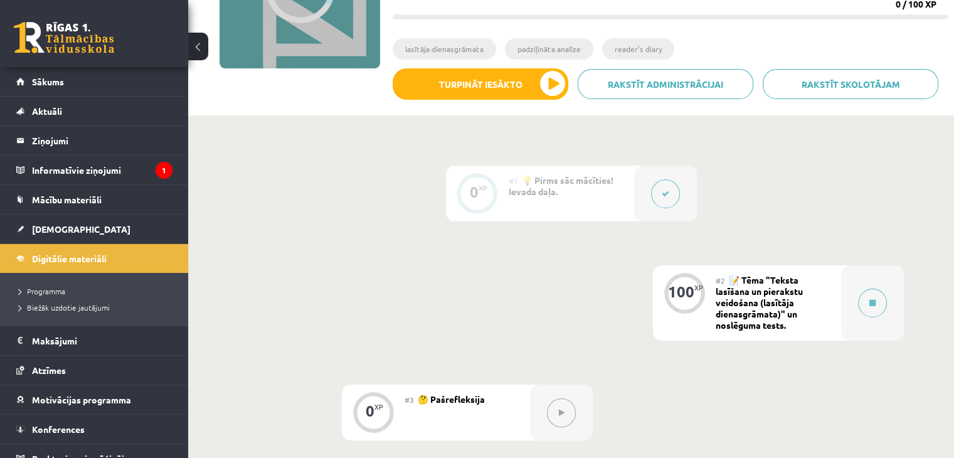
click at [804, 297] on div "#2 📝 Tēma "Teksta lasīšana un pierakstu veidošana (lasītāja dienasgrāmata)" un …" at bounding box center [778, 302] width 125 height 75
click at [868, 312] on button at bounding box center [872, 303] width 29 height 29
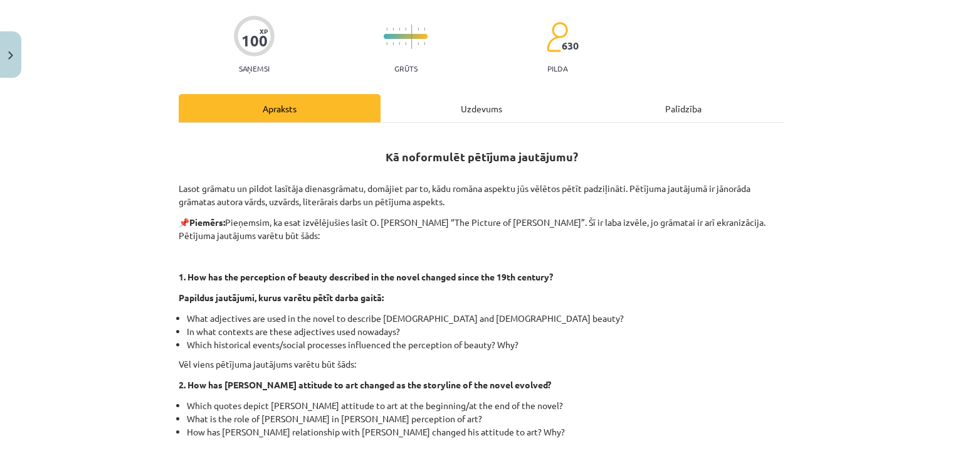
scroll to position [0, 0]
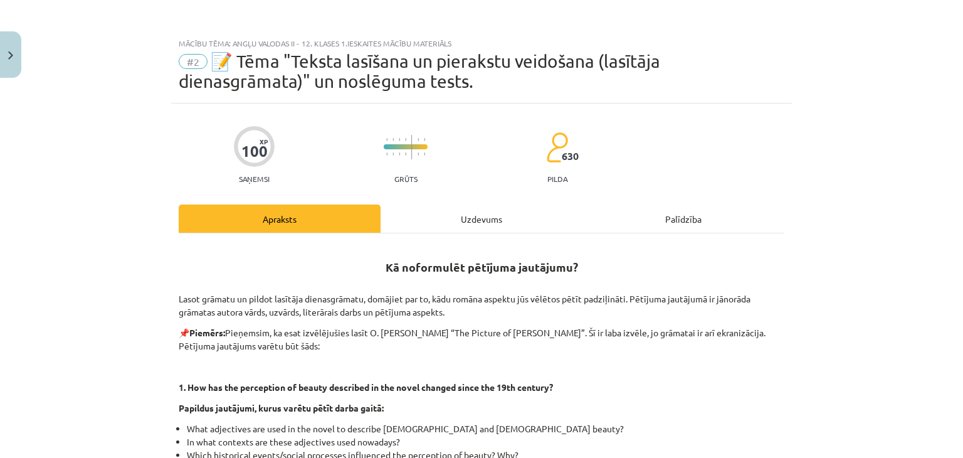
click at [494, 229] on div "Uzdevums" at bounding box center [482, 218] width 202 height 28
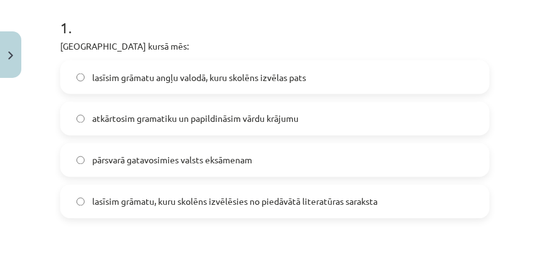
scroll to position [273, 0]
click at [105, 158] on span "pārsvarā gatavosimies valsts eksāmenam" at bounding box center [172, 159] width 160 height 13
click at [272, 212] on label "lasīsim grāmatu, kuru skolēns izvēlēsies no piedāvātā literatūras saraksta" at bounding box center [274, 200] width 427 height 31
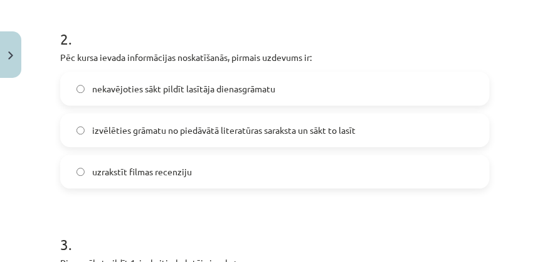
scroll to position [524, 0]
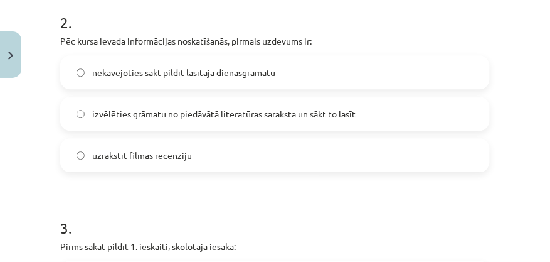
click at [306, 88] on div "nekavējoties sākt pildīt lasītāja dienasgrāmatu" at bounding box center [275, 72] width 430 height 34
drag, startPoint x: 177, startPoint y: 80, endPoint x: 170, endPoint y: 73, distance: 10.2
click at [177, 80] on label "nekavējoties sākt pildīt lasītāja dienasgrāmatu" at bounding box center [274, 71] width 427 height 31
click at [209, 120] on label "izvēlēties grāmatu no piedāvātā literatūras saraksta un sākt to lasīt" at bounding box center [274, 113] width 427 height 31
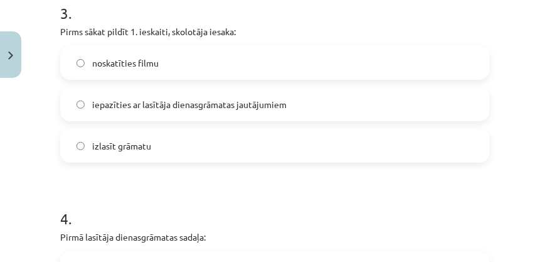
scroll to position [739, 0]
click at [256, 139] on label "izlasīt grāmatu" at bounding box center [274, 145] width 427 height 31
click at [161, 114] on label "iepazīties ar lasītāja dienasgrāmatas jautājumiem" at bounding box center [274, 103] width 427 height 31
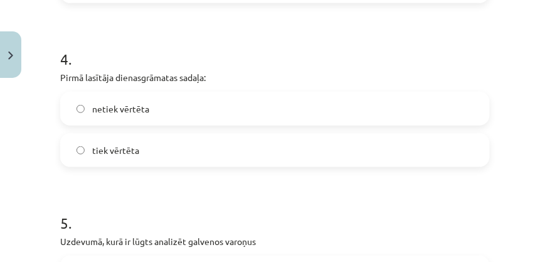
scroll to position [918, 0]
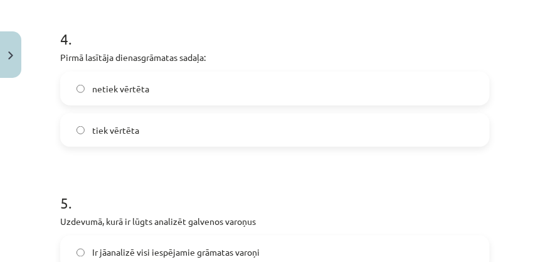
click at [283, 132] on label "tiek vērtēta" at bounding box center [274, 129] width 427 height 31
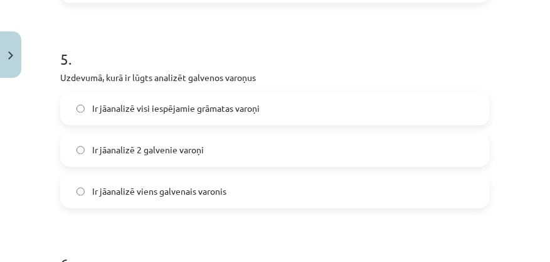
scroll to position [1098, 0]
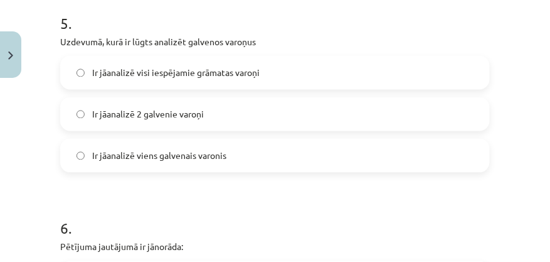
click at [266, 119] on label "Ir jāanalizē 2 galvenie varoņi" at bounding box center [274, 113] width 427 height 31
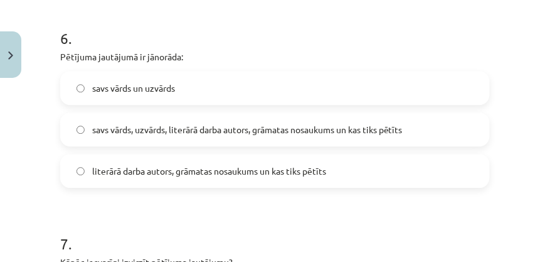
scroll to position [1277, 0]
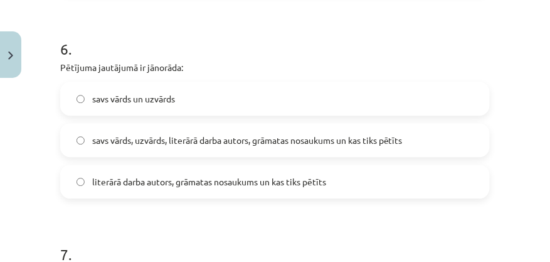
click at [309, 191] on label "literārā darba autors, grāmatas nosaukums un kas tiks pētīts" at bounding box center [274, 181] width 427 height 31
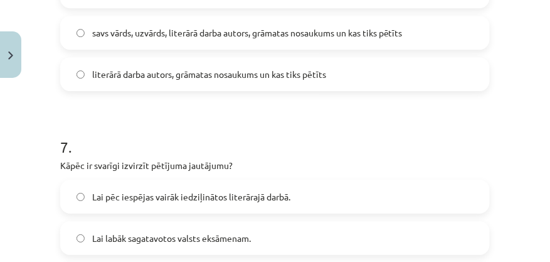
scroll to position [1491, 0]
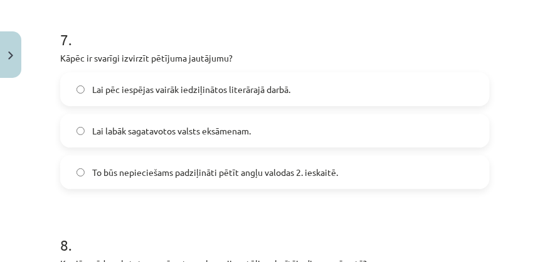
click at [267, 91] on span "Lai pēc iespējas vairāk iedziļinātos literārajā darbā." at bounding box center [191, 89] width 198 height 13
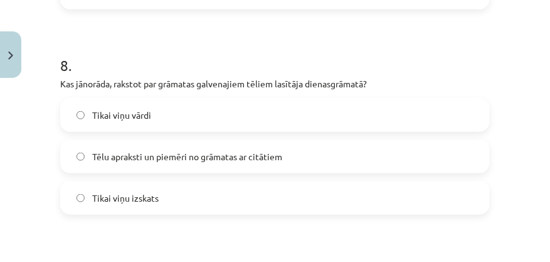
scroll to position [1707, 0]
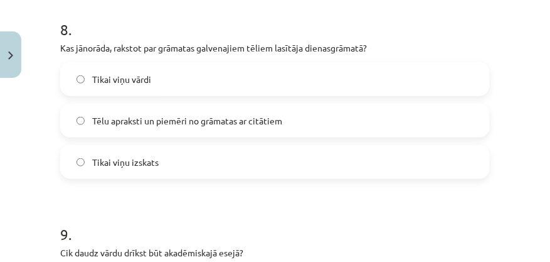
click at [251, 125] on span "Tēlu apraksti un piemēri no grāmatas ar citātiem" at bounding box center [187, 120] width 190 height 13
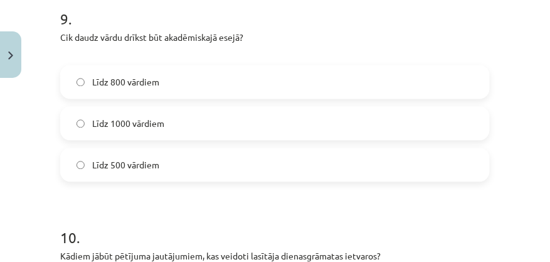
scroll to position [1886, 0]
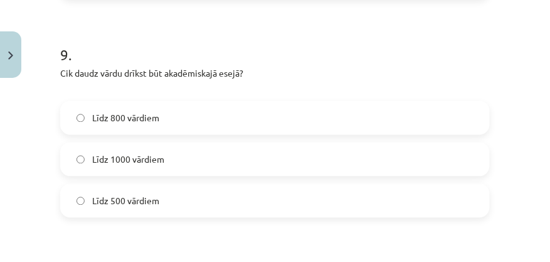
click at [223, 112] on label "Līdz 800 vārdiem" at bounding box center [274, 117] width 427 height 31
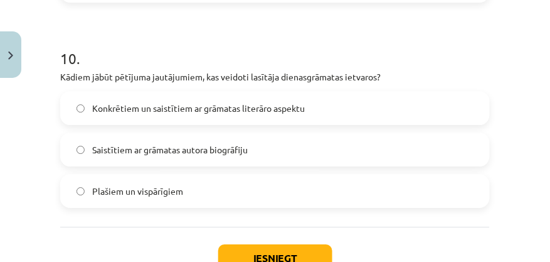
scroll to position [2137, 0]
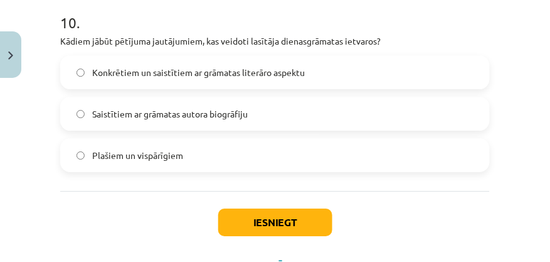
click at [329, 73] on label "Konkrētiem un saistītiem ar grāmatas literāro aspektu" at bounding box center [274, 71] width 427 height 31
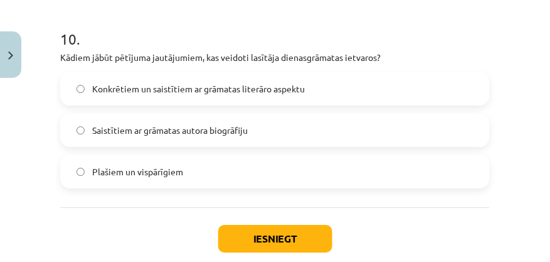
scroll to position [2156, 0]
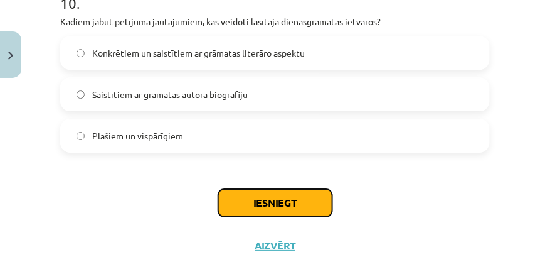
click at [297, 198] on button "Iesniegt" at bounding box center [275, 203] width 114 height 28
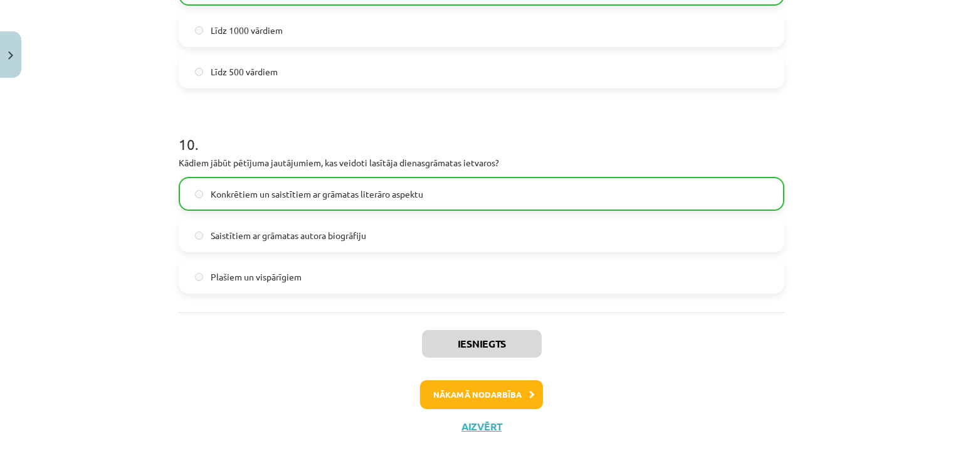
scroll to position [2035, 0]
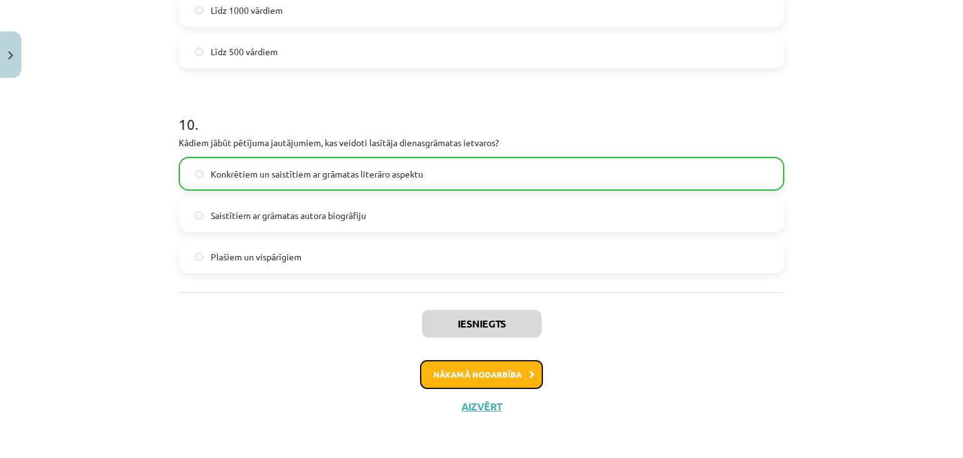
click at [506, 378] on button "Nākamā nodarbība" at bounding box center [481, 374] width 123 height 29
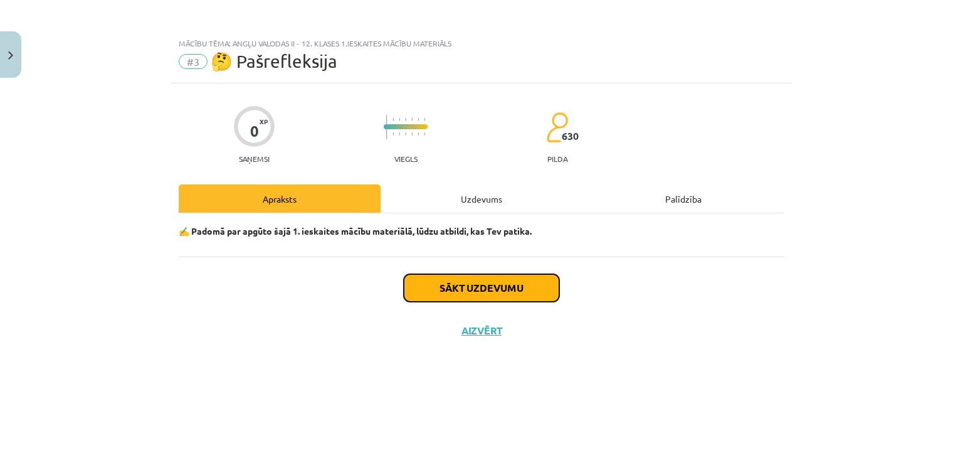
click at [512, 298] on button "Sākt uzdevumu" at bounding box center [482, 288] width 156 height 28
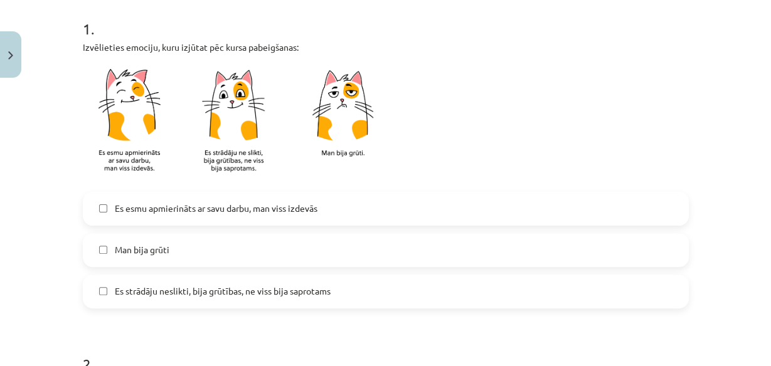
scroll to position [276, 0]
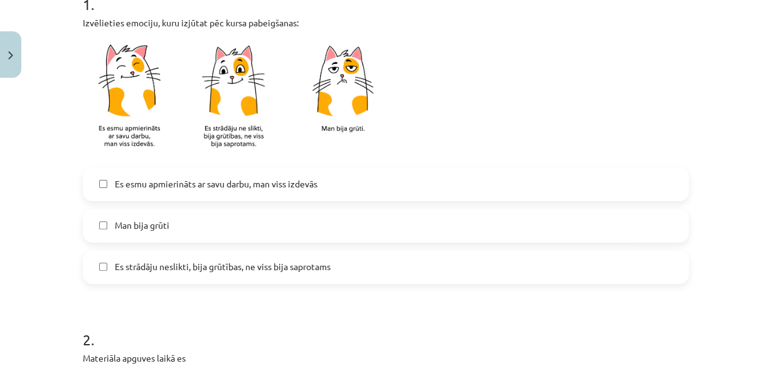
click at [246, 277] on label "Es strādāju neslikti, bija grūtības, ne viss bija saprotams" at bounding box center [385, 267] width 603 height 31
click at [304, 191] on label "Es esmu apmierināts ar savu darbu, man viss izdevās" at bounding box center [385, 184] width 603 height 31
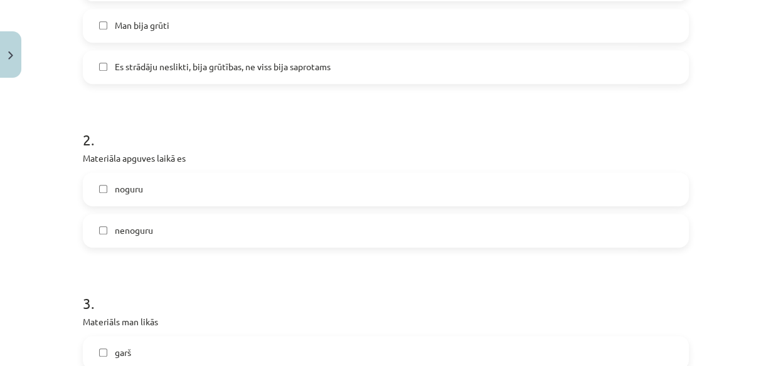
scroll to position [477, 0]
click at [281, 189] on label "noguru" at bounding box center [385, 188] width 603 height 31
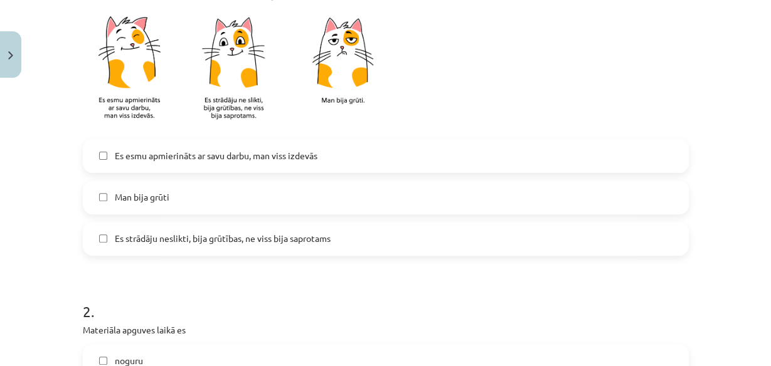
scroll to position [226, 0]
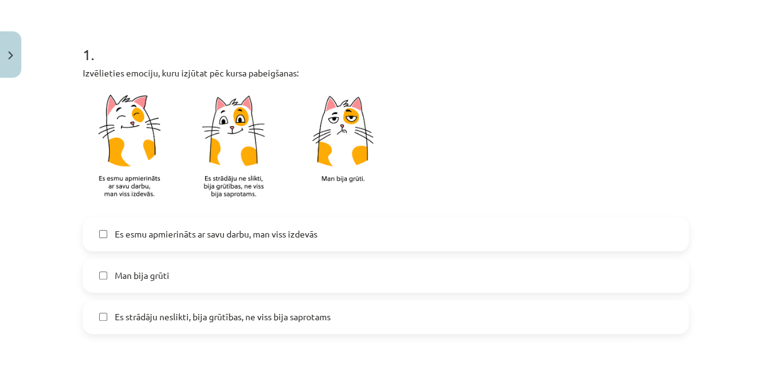
click at [229, 325] on label "Es strādāju neslikti, bija grūtības, ne viss bija saprotams" at bounding box center [385, 317] width 603 height 31
click at [89, 125] on img at bounding box center [240, 148] width 314 height 123
click at [133, 146] on img at bounding box center [240, 148] width 314 height 123
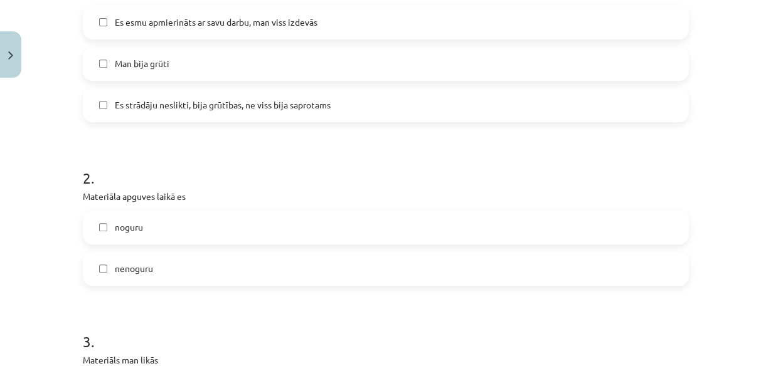
scroll to position [452, 0]
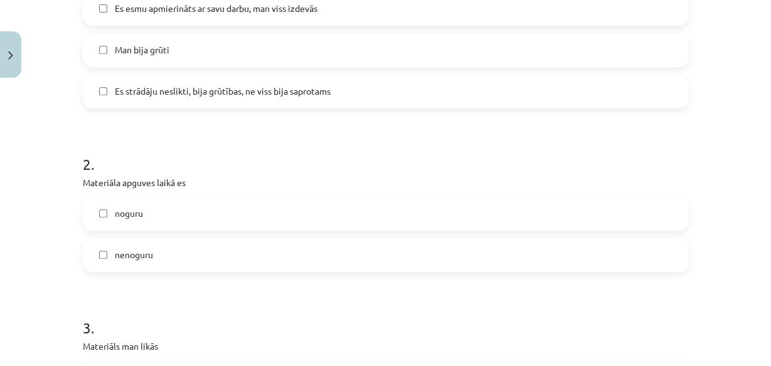
click at [221, 253] on label "nenoguru" at bounding box center [385, 255] width 603 height 31
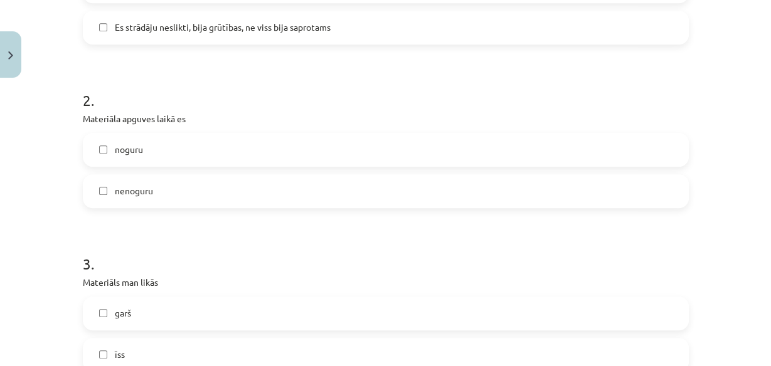
scroll to position [602, 0]
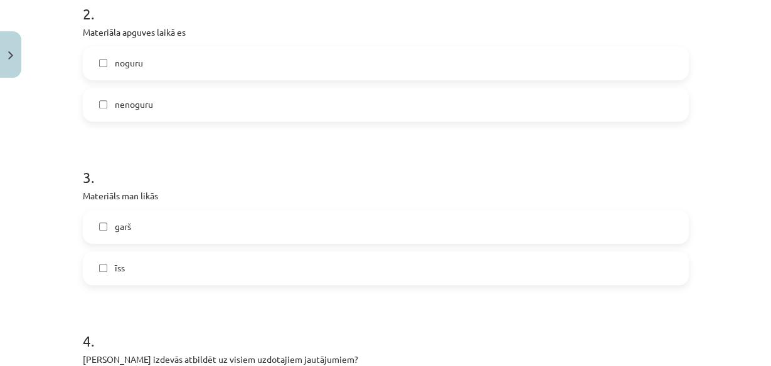
click at [174, 55] on label "noguru" at bounding box center [385, 63] width 603 height 31
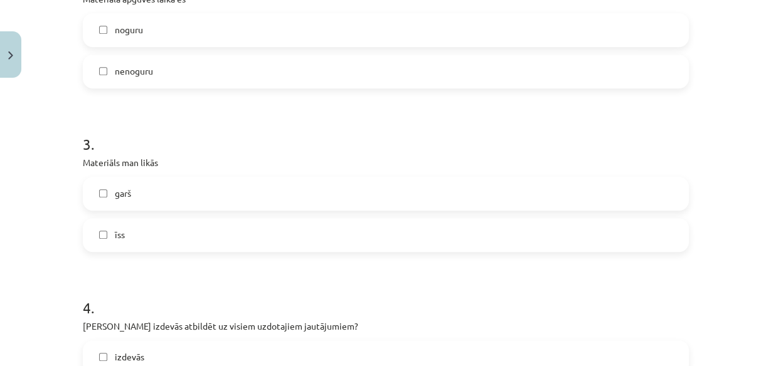
scroll to position [652, 0]
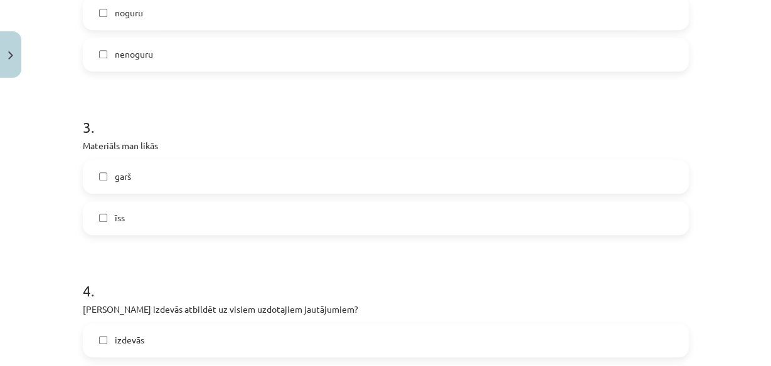
click at [201, 222] on label "īss" at bounding box center [385, 218] width 603 height 31
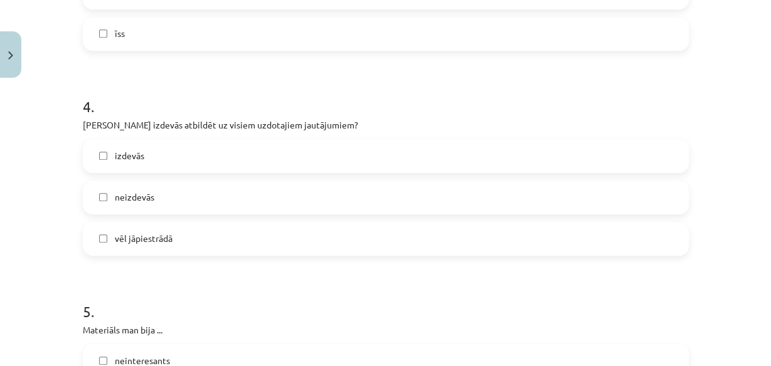
scroll to position [853, 0]
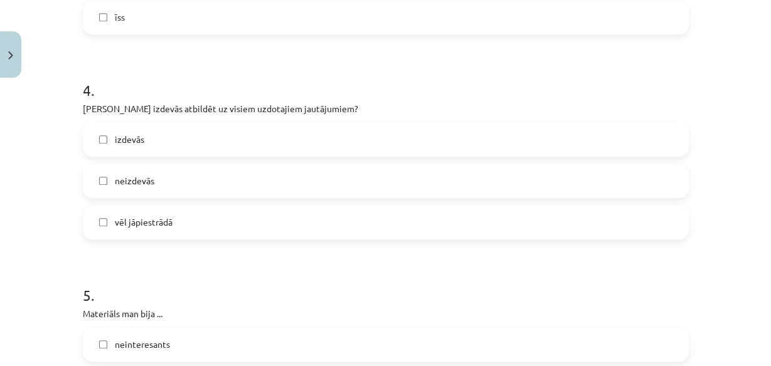
click at [191, 151] on label "izdevās" at bounding box center [385, 139] width 603 height 31
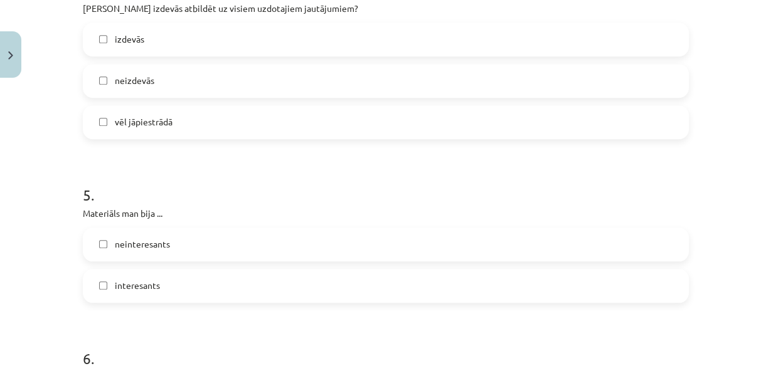
scroll to position [1004, 0]
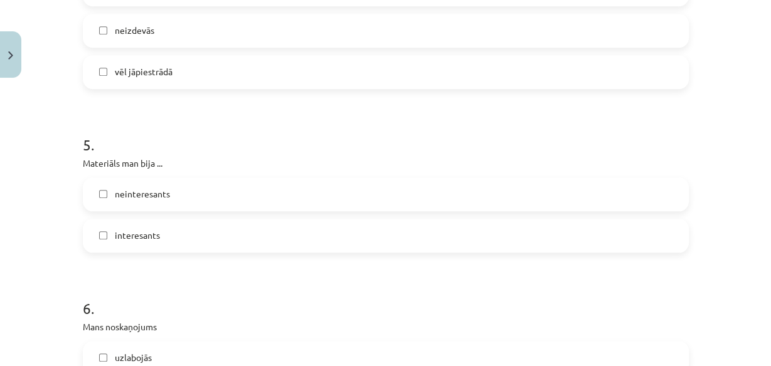
click at [250, 233] on label "interesants" at bounding box center [385, 235] width 603 height 31
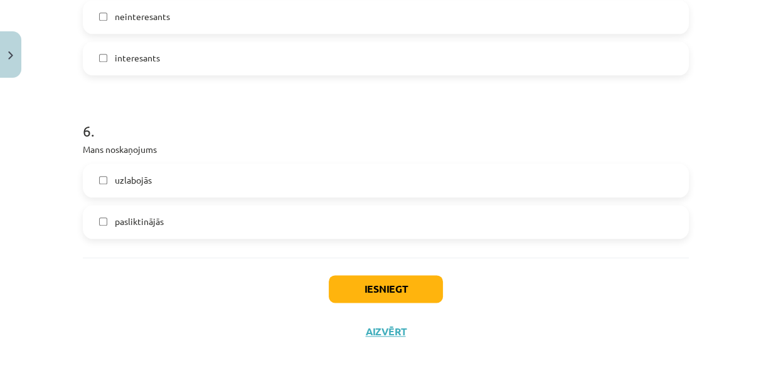
scroll to position [1199, 0]
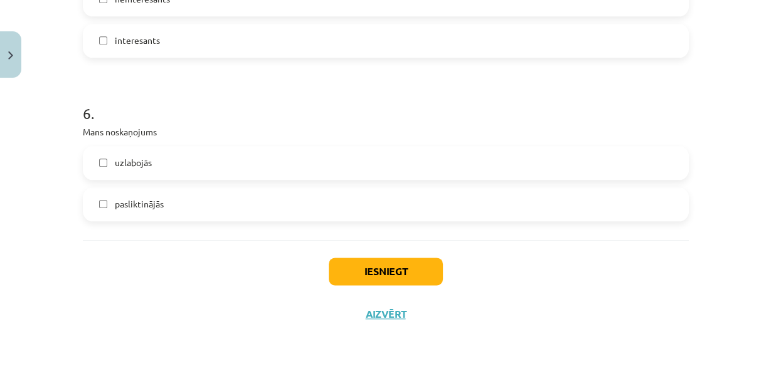
click at [251, 163] on label "uzlabojās" at bounding box center [385, 162] width 603 height 31
click at [371, 270] on button "Iesniegt" at bounding box center [386, 272] width 114 height 28
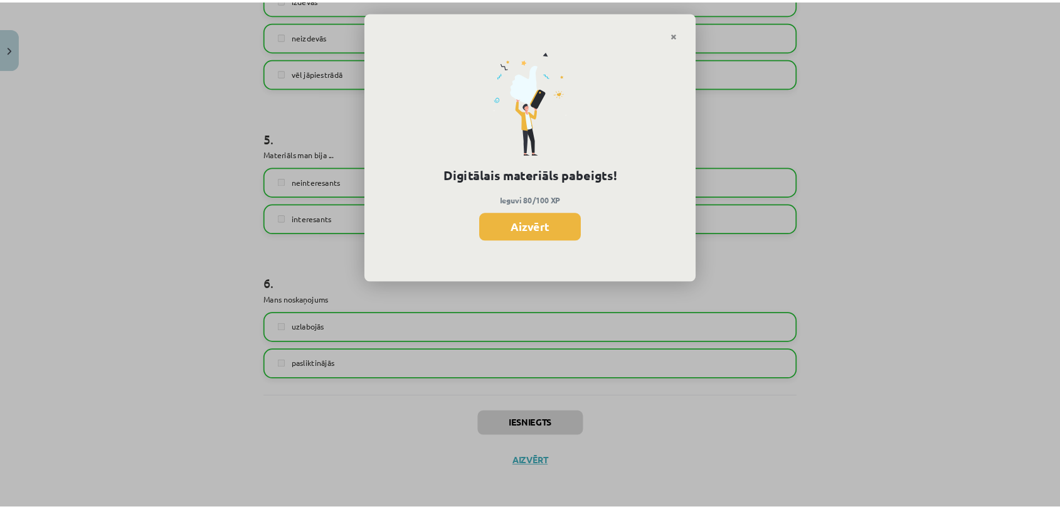
scroll to position [993, 0]
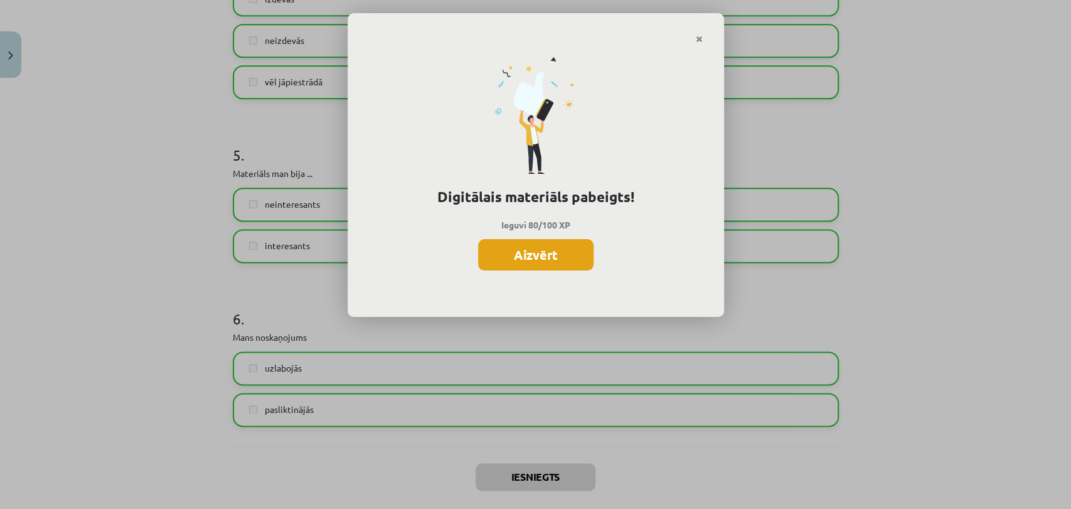
click at [550, 260] on button "Aizvērt" at bounding box center [535, 254] width 115 height 31
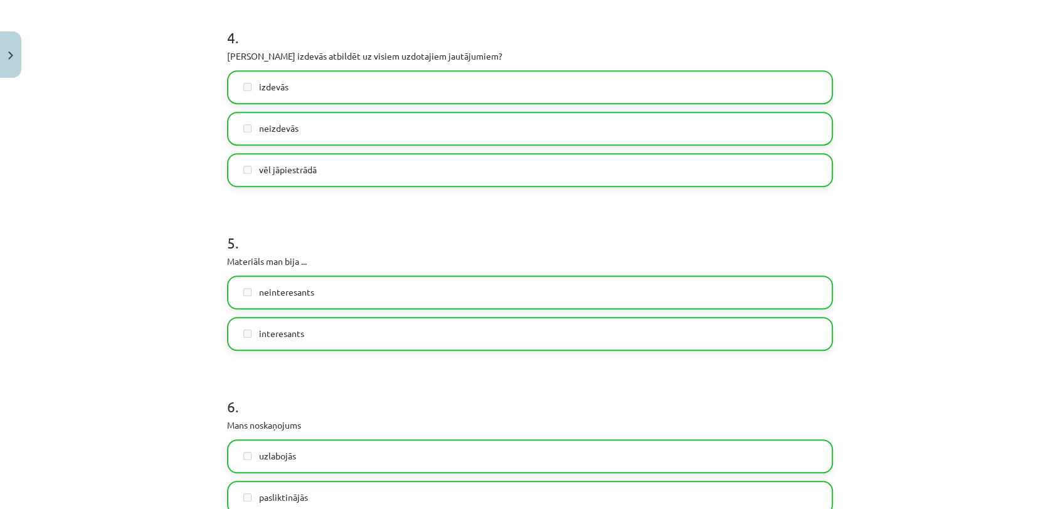
scroll to position [1056, 0]
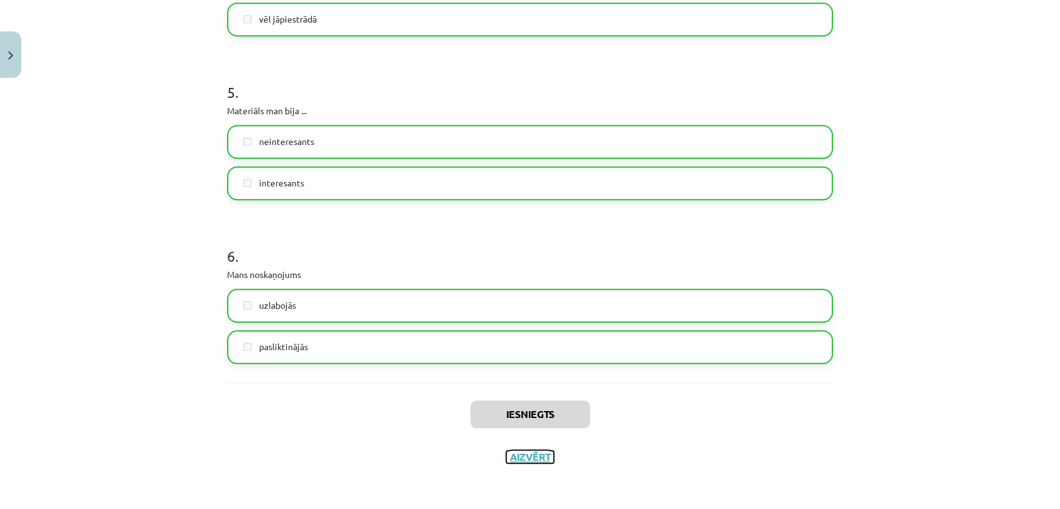
click at [521, 457] on button "Aizvērt" at bounding box center [530, 456] width 48 height 13
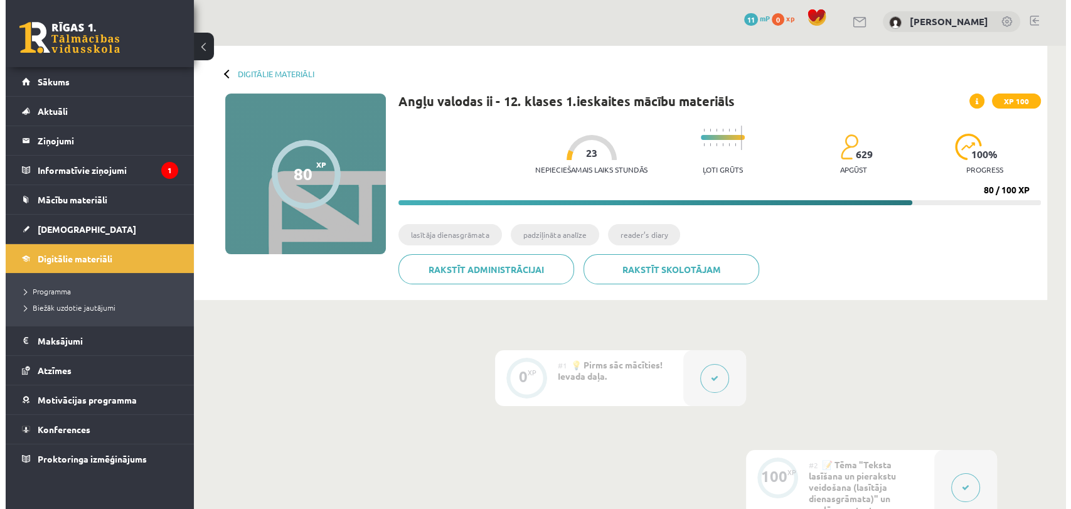
scroll to position [0, 0]
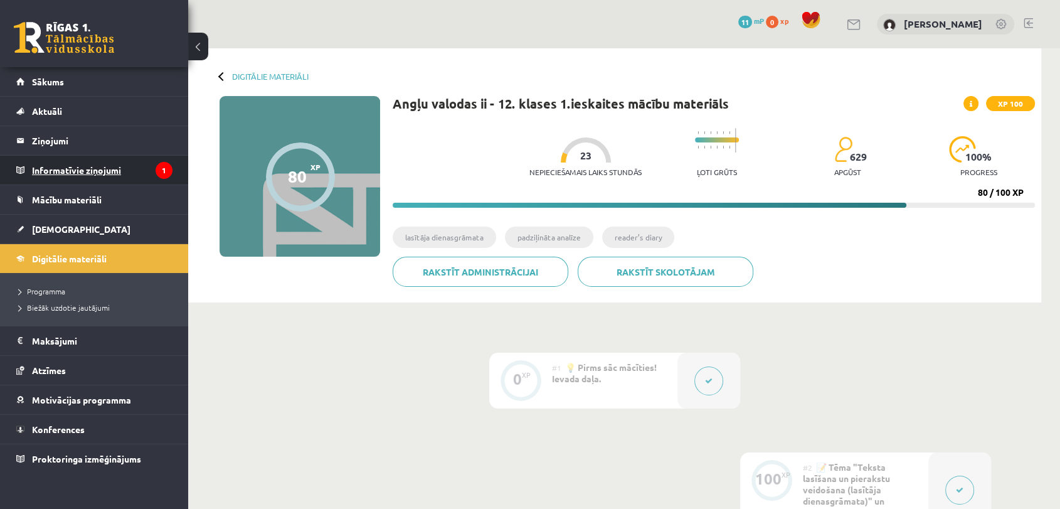
click at [70, 171] on legend "Informatīvie ziņojumi 1" at bounding box center [102, 170] width 140 height 29
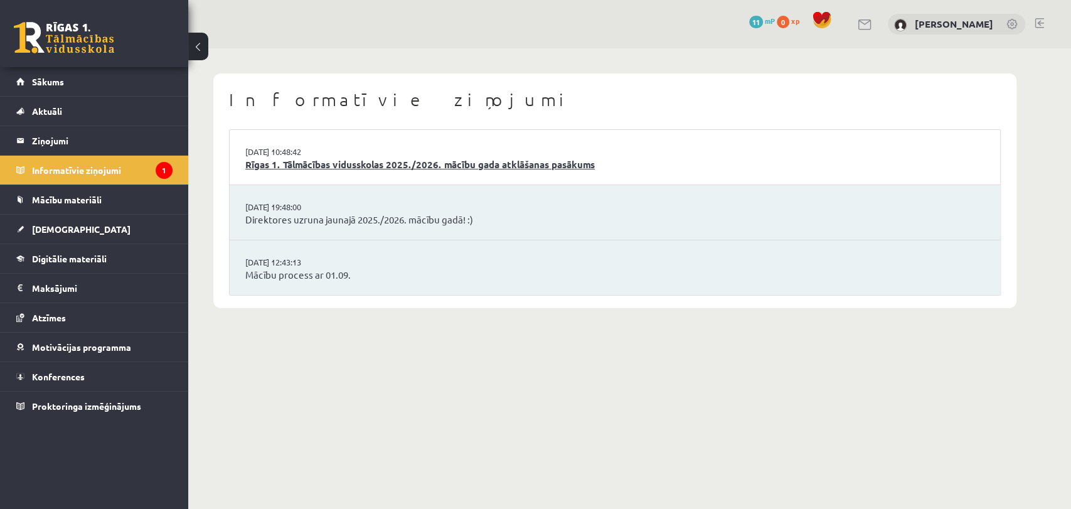
click at [467, 163] on link "Rīgas 1. Tālmācības vidusskolas 2025./2026. mācību gada atklāšanas pasākums" at bounding box center [614, 164] width 739 height 14
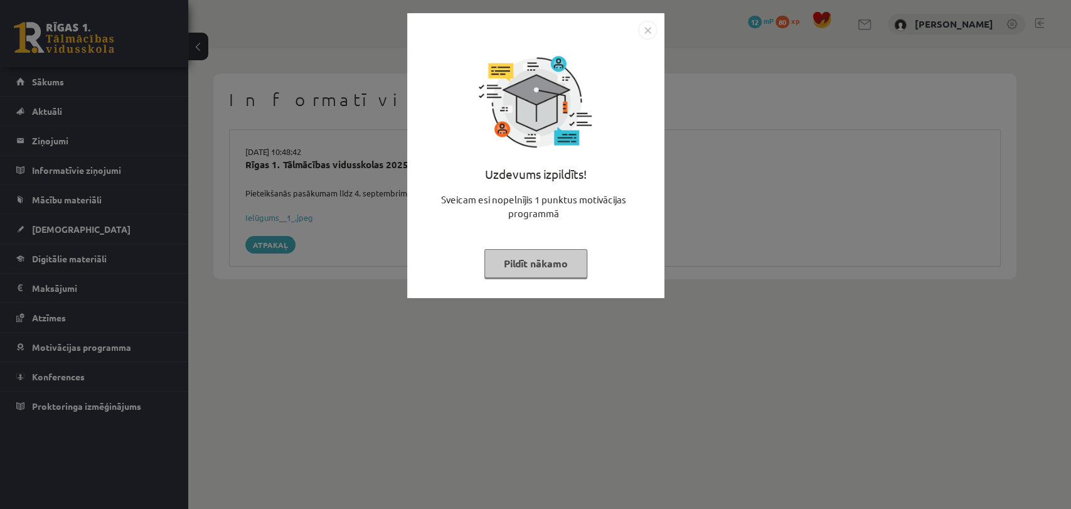
click at [542, 268] on button "Pildīt nākamo" at bounding box center [535, 263] width 103 height 29
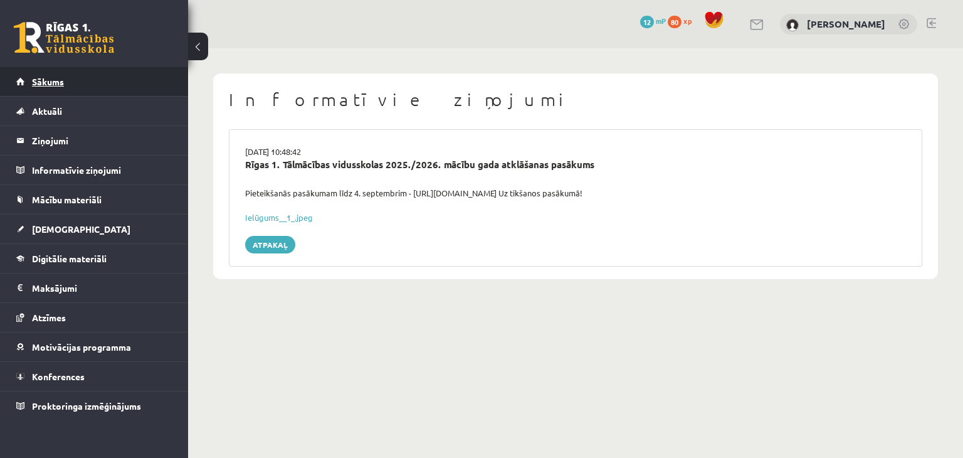
click at [167, 88] on link "Sākums" at bounding box center [94, 81] width 156 height 29
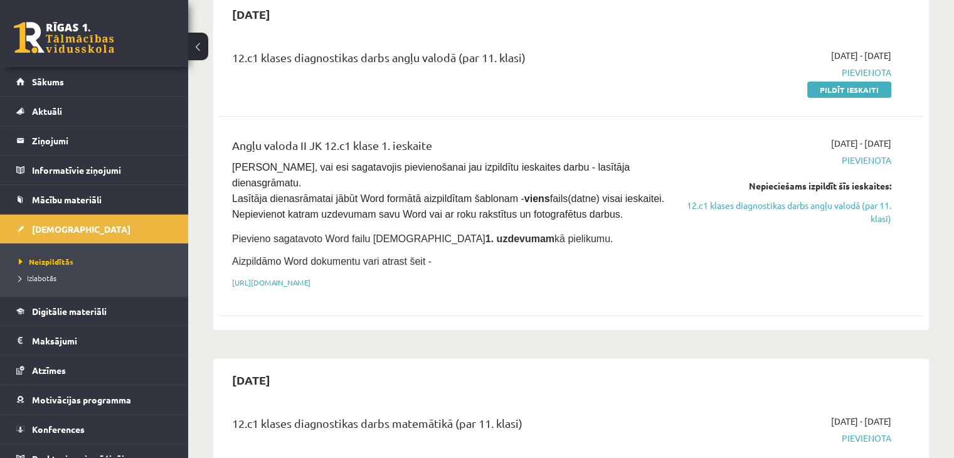
scroll to position [125, 0]
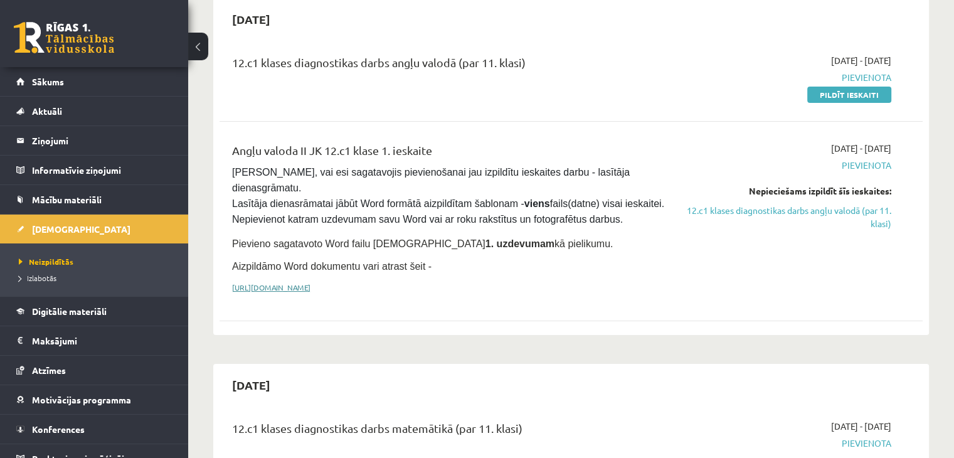
click at [310, 282] on link "[URL][DOMAIN_NAME]" at bounding box center [271, 287] width 78 height 10
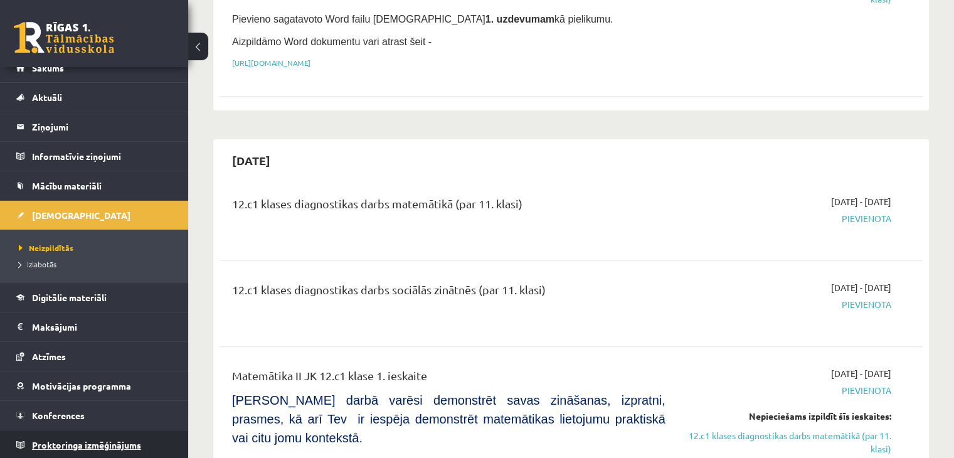
scroll to position [376, 0]
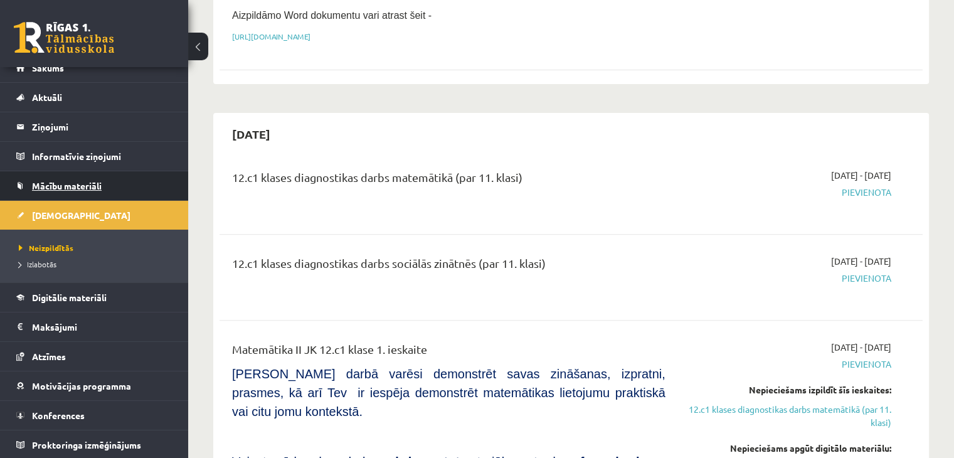
click at [131, 181] on link "Mācību materiāli" at bounding box center [94, 185] width 156 height 29
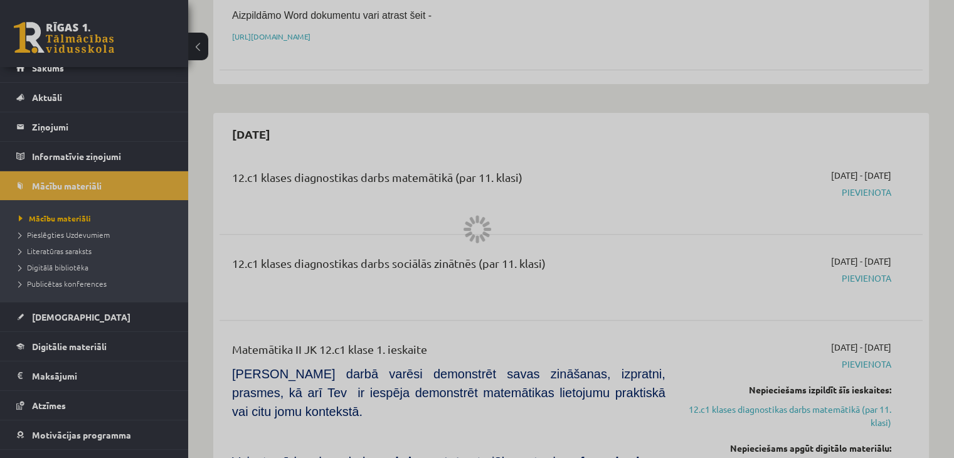
click at [67, 184] on div at bounding box center [477, 229] width 954 height 458
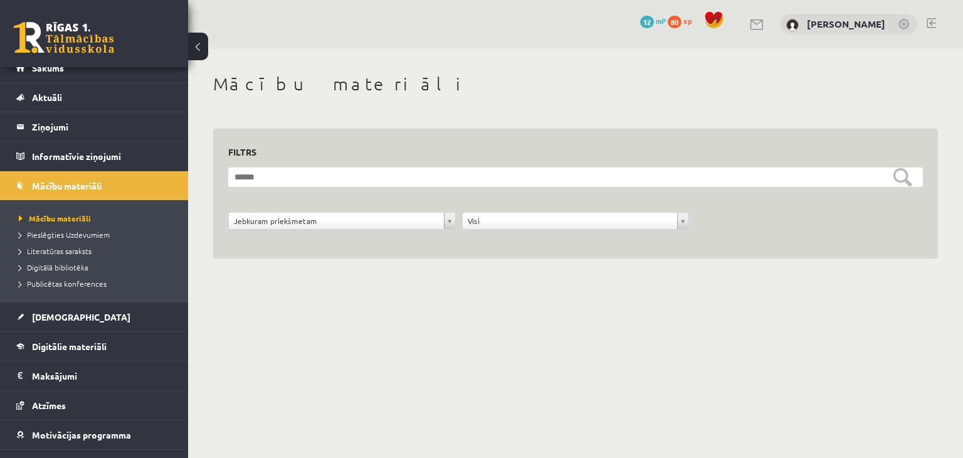
click at [70, 252] on span "Literatūras saraksts" at bounding box center [55, 251] width 73 height 10
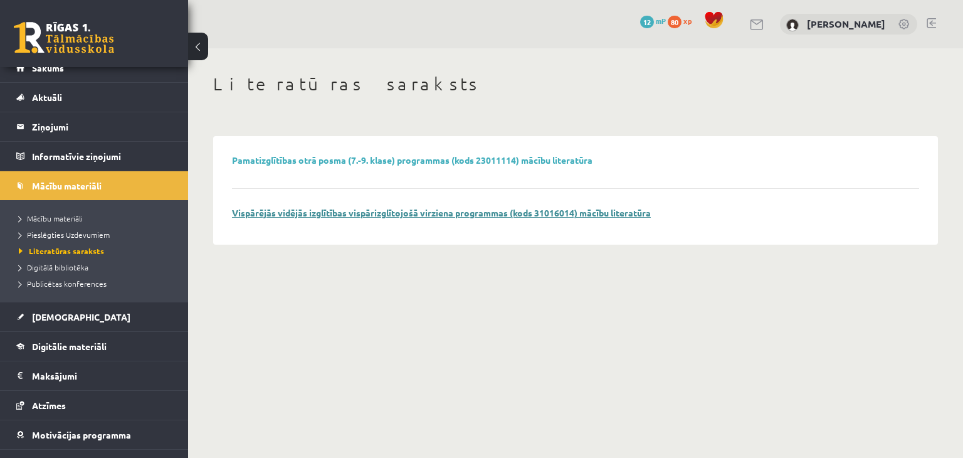
click at [469, 217] on link "Vispārējās vidējās izglītības vispārizglītojošā virziena programmas (kods 31016…" at bounding box center [441, 212] width 419 height 11
click at [77, 223] on link "Mācību materiāli" at bounding box center [97, 218] width 157 height 11
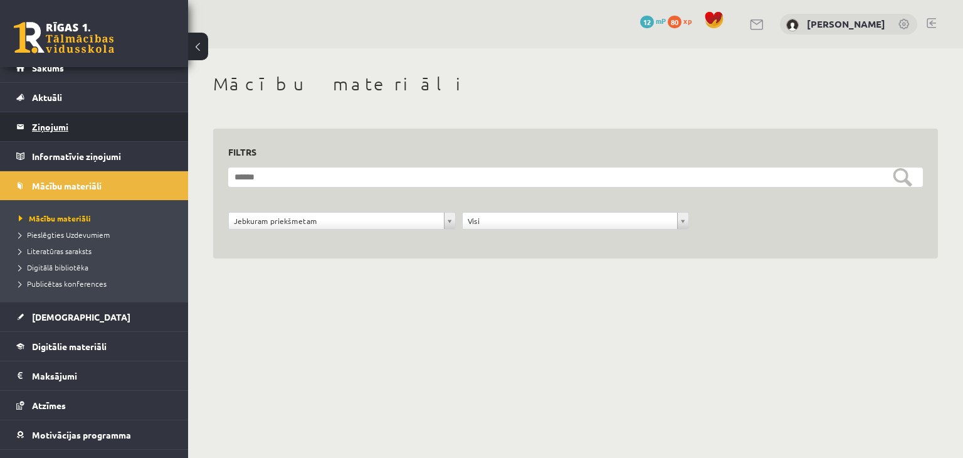
click at [70, 119] on legend "Ziņojumi 0" at bounding box center [102, 126] width 140 height 29
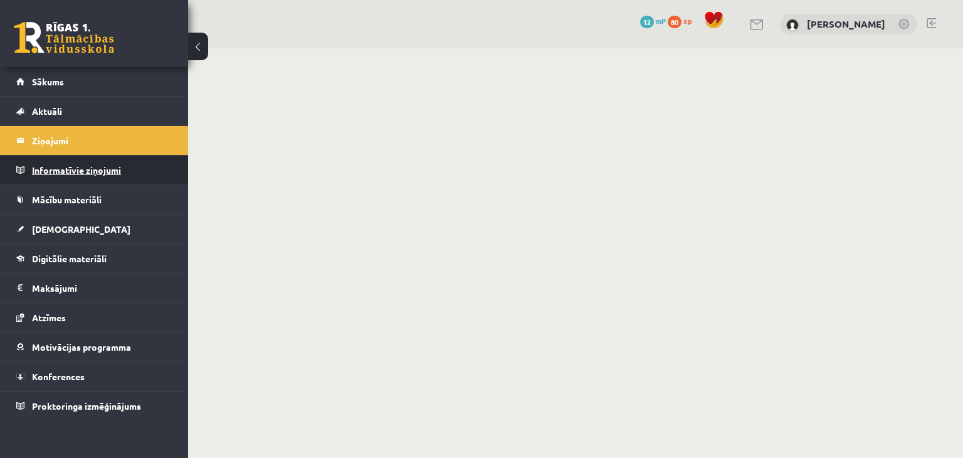
click at [85, 175] on legend "Informatīvie ziņojumi 0" at bounding box center [102, 170] width 140 height 29
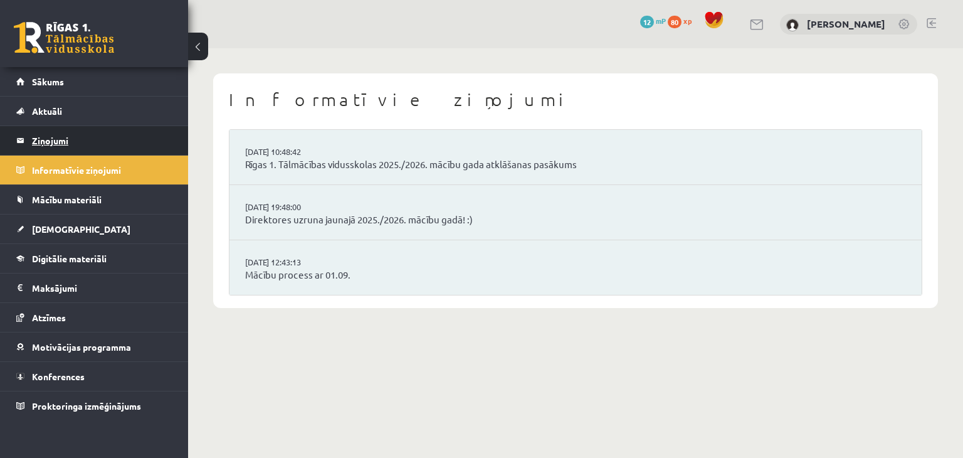
click at [78, 152] on legend "Ziņojumi 0" at bounding box center [102, 140] width 140 height 29
